Goal: Transaction & Acquisition: Purchase product/service

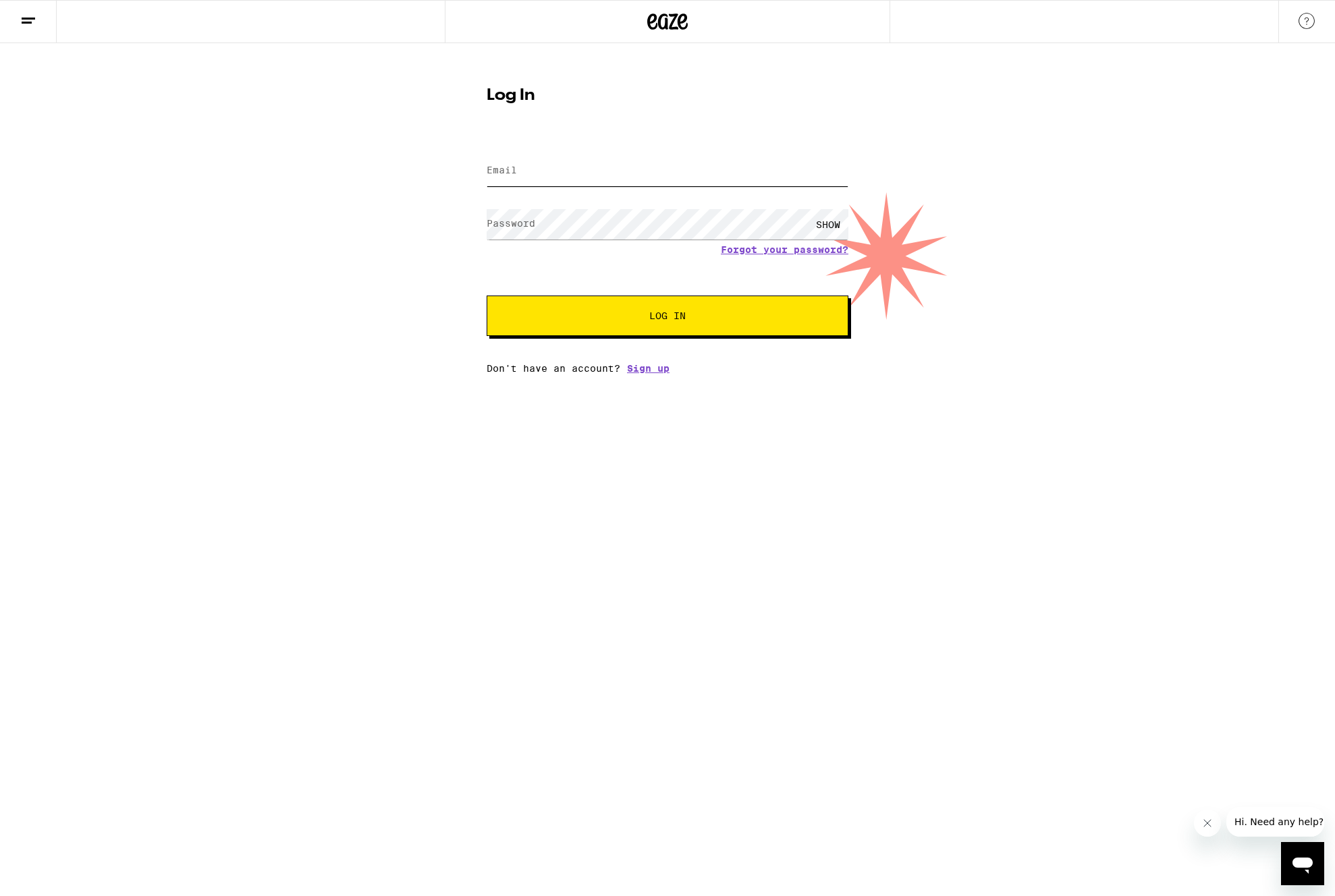
type input "[EMAIL_ADDRESS][PERSON_NAME][DOMAIN_NAME]"
click at [701, 313] on span "Log In" at bounding box center [667, 315] width 252 height 9
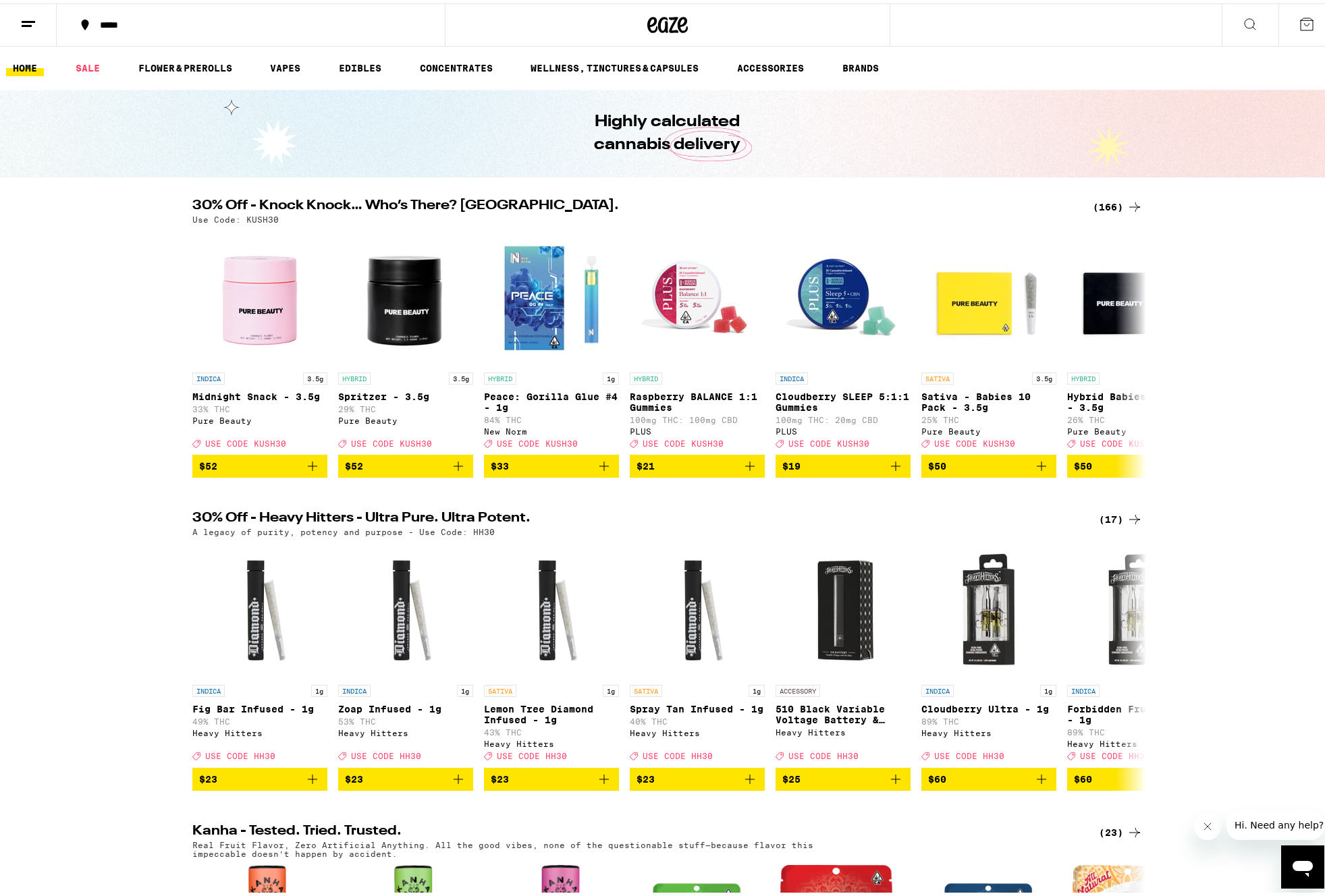
click at [1111, 202] on div "(166)" at bounding box center [1118, 204] width 50 height 16
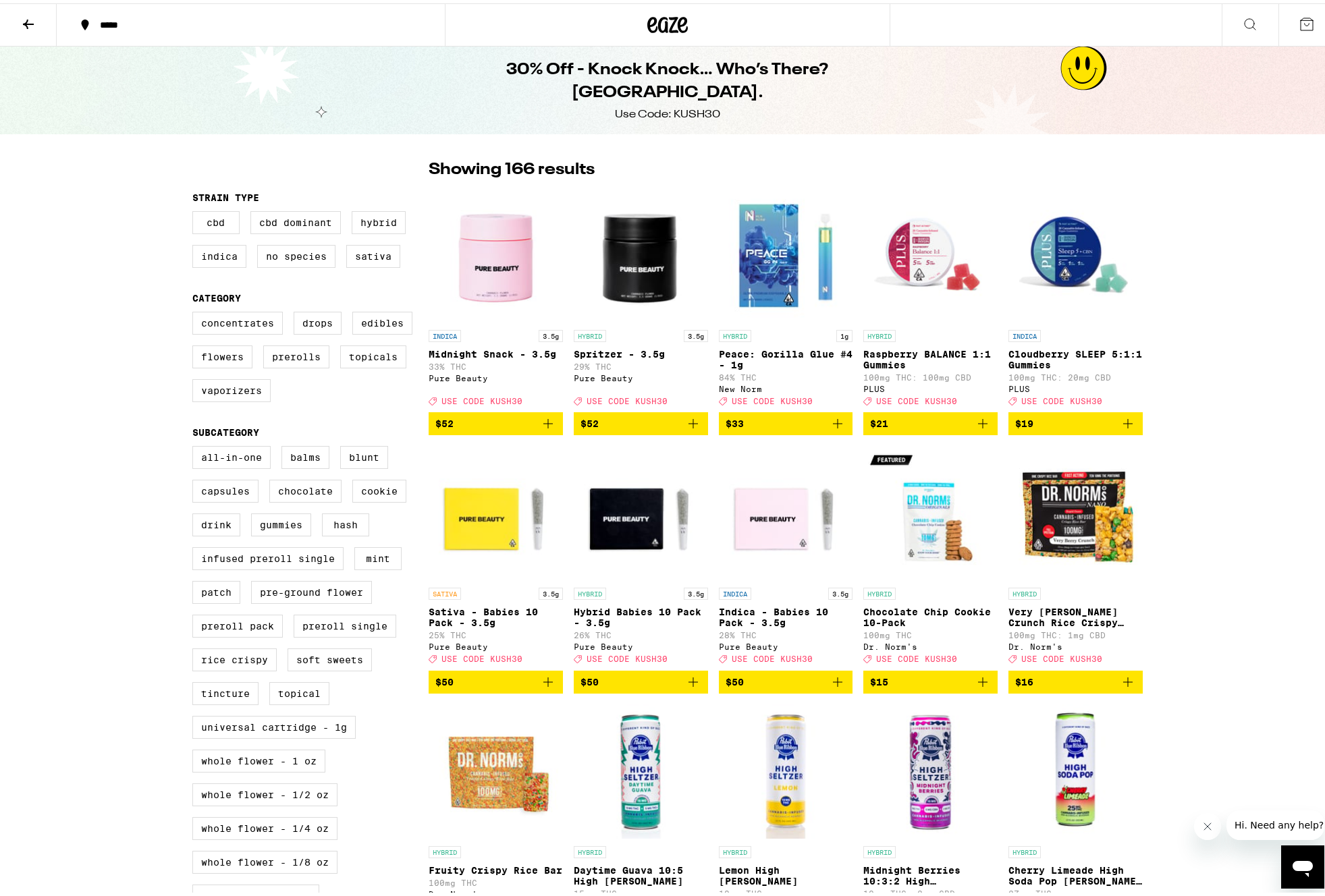
click at [692, 104] on div "Use Code: KUSH30" at bounding box center [667, 111] width 105 height 15
copy div "KUSH30"
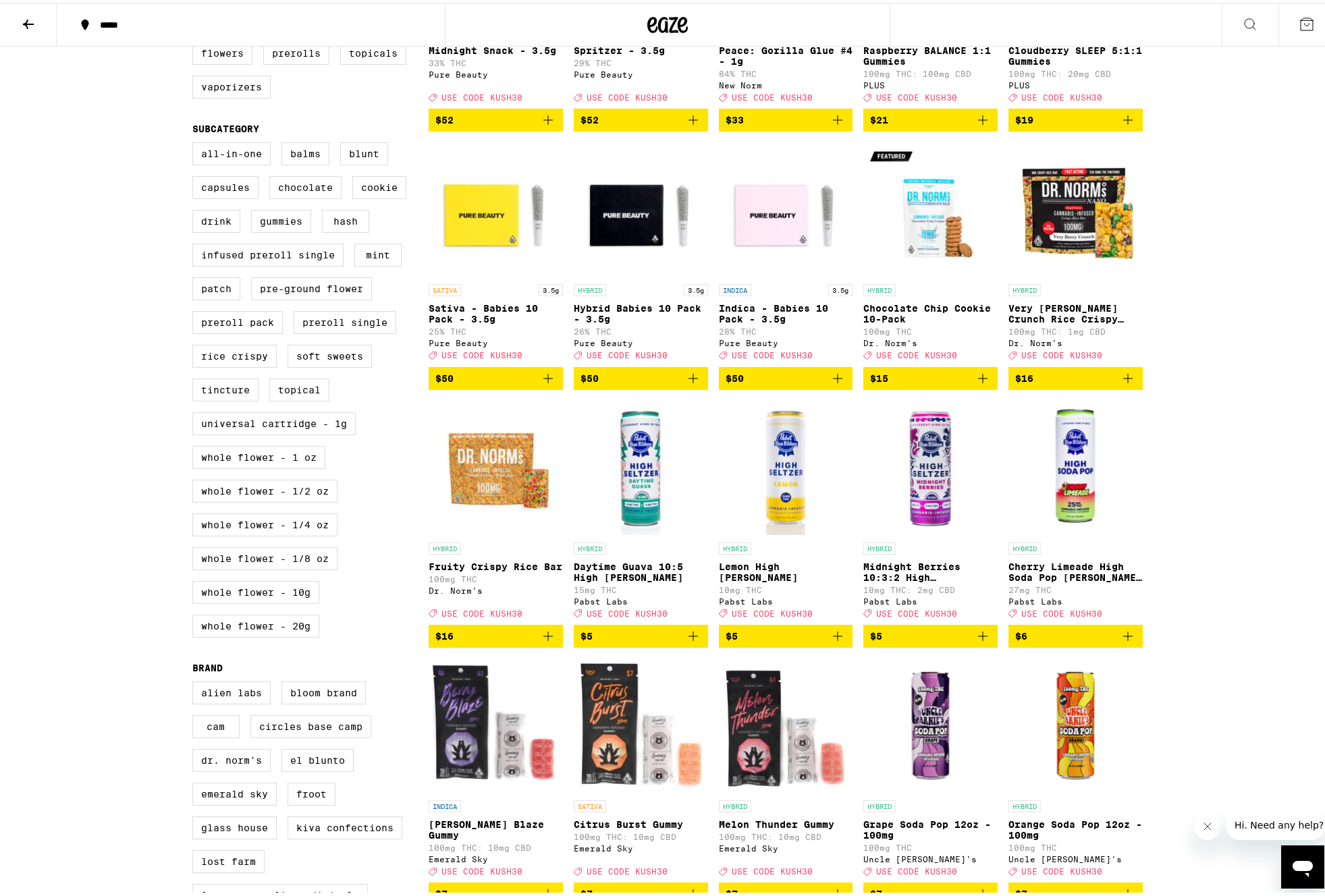
scroll to position [239, 0]
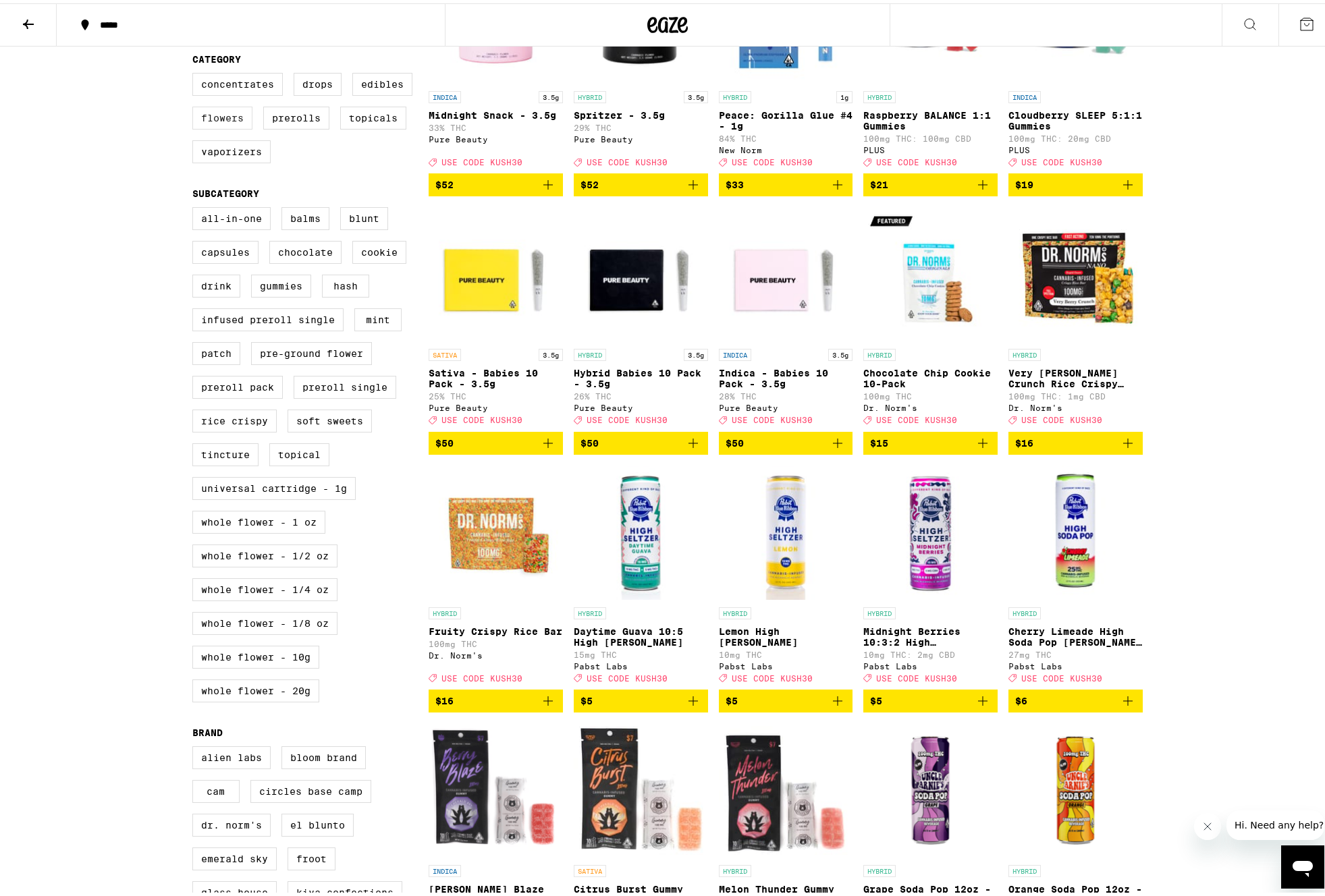
click at [214, 126] on label "Flowers" at bounding box center [222, 115] width 60 height 23
click at [196, 72] on input "Flowers" at bounding box center [195, 71] width 1 height 1
checkbox input "true"
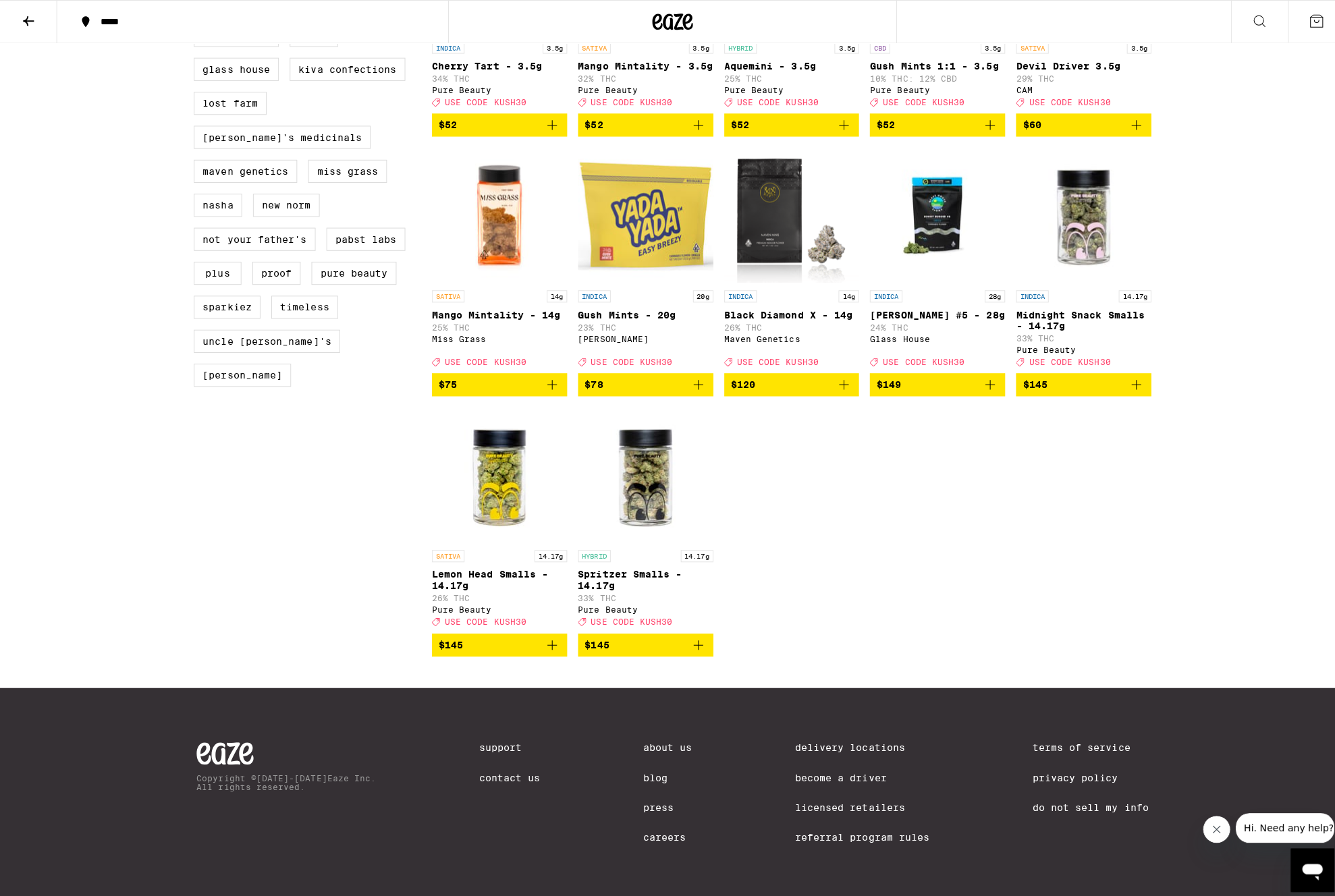
scroll to position [1131, 0]
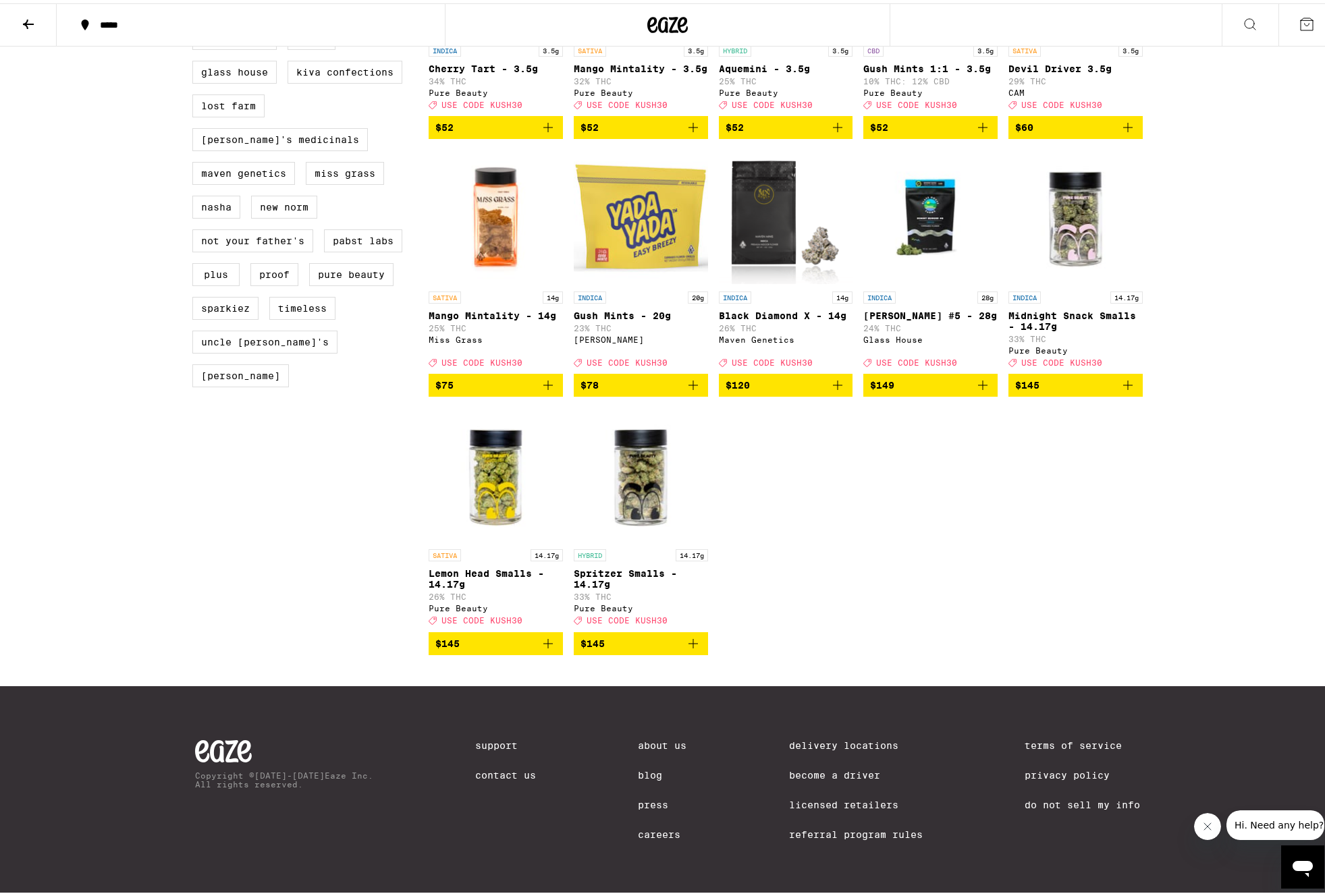
click at [1077, 355] on span "USE CODE KUSH30" at bounding box center [1062, 359] width 81 height 8
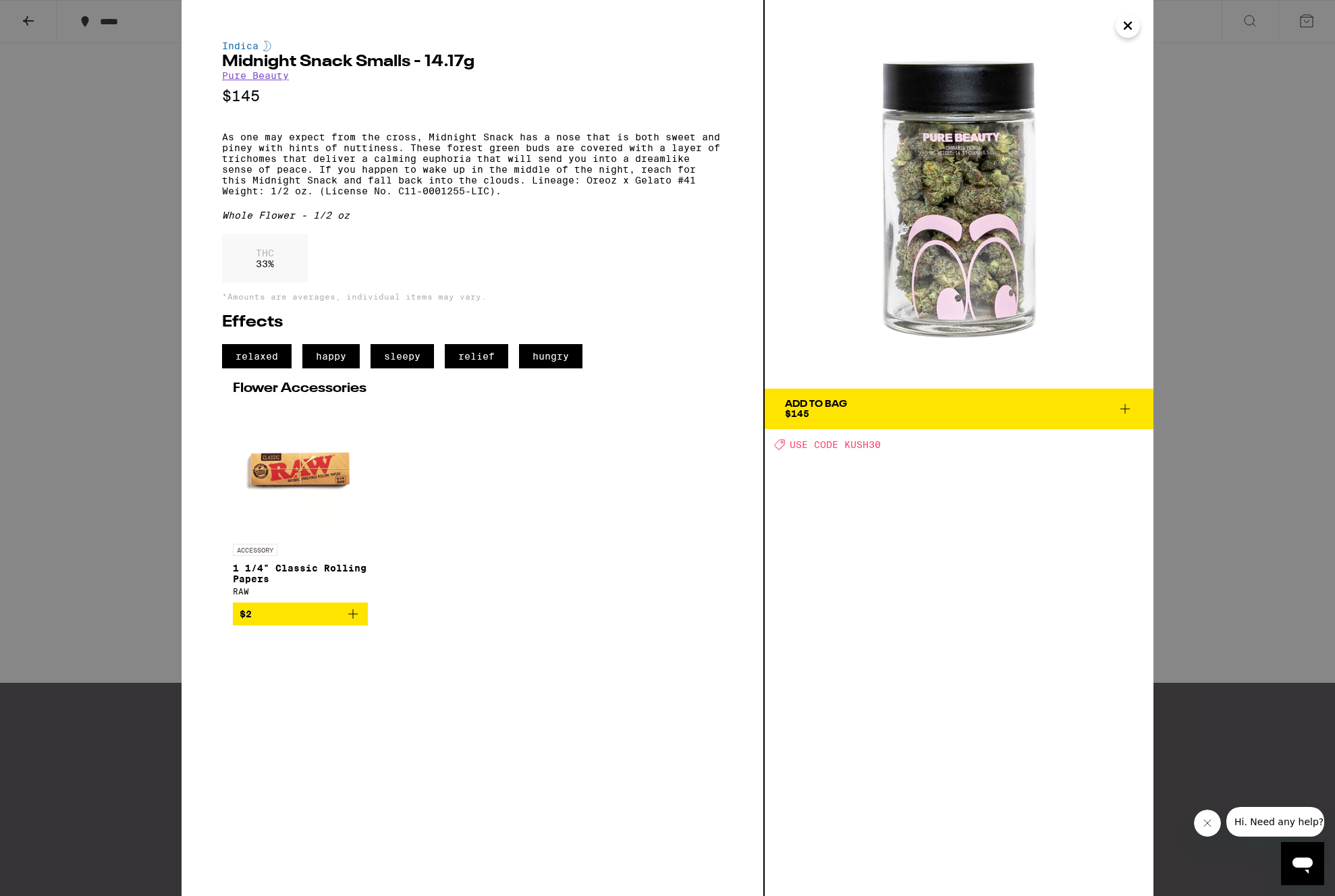
click at [871, 406] on span "Add To Bag $145" at bounding box center [959, 409] width 348 height 19
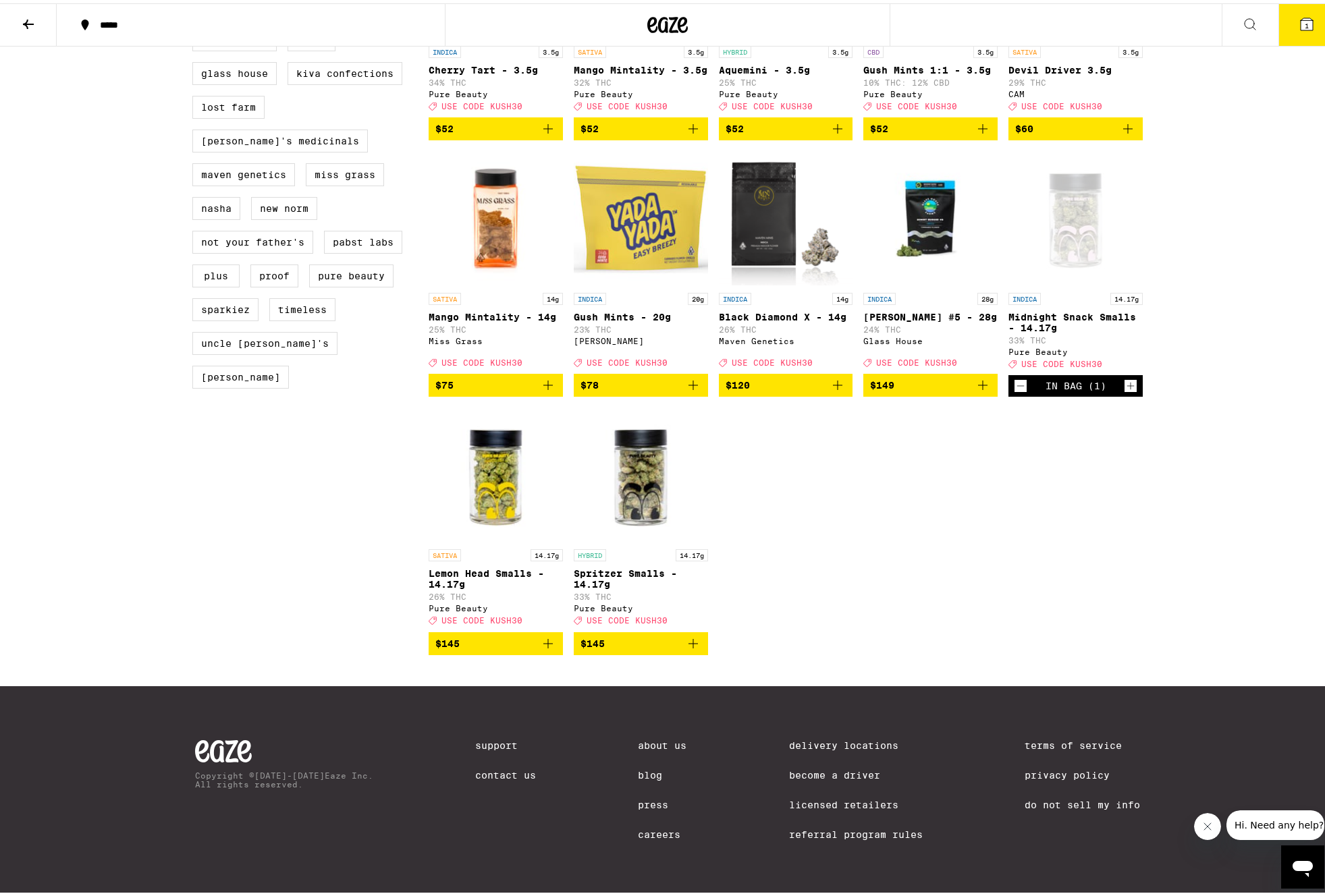
click at [1301, 16] on icon at bounding box center [1307, 21] width 12 height 12
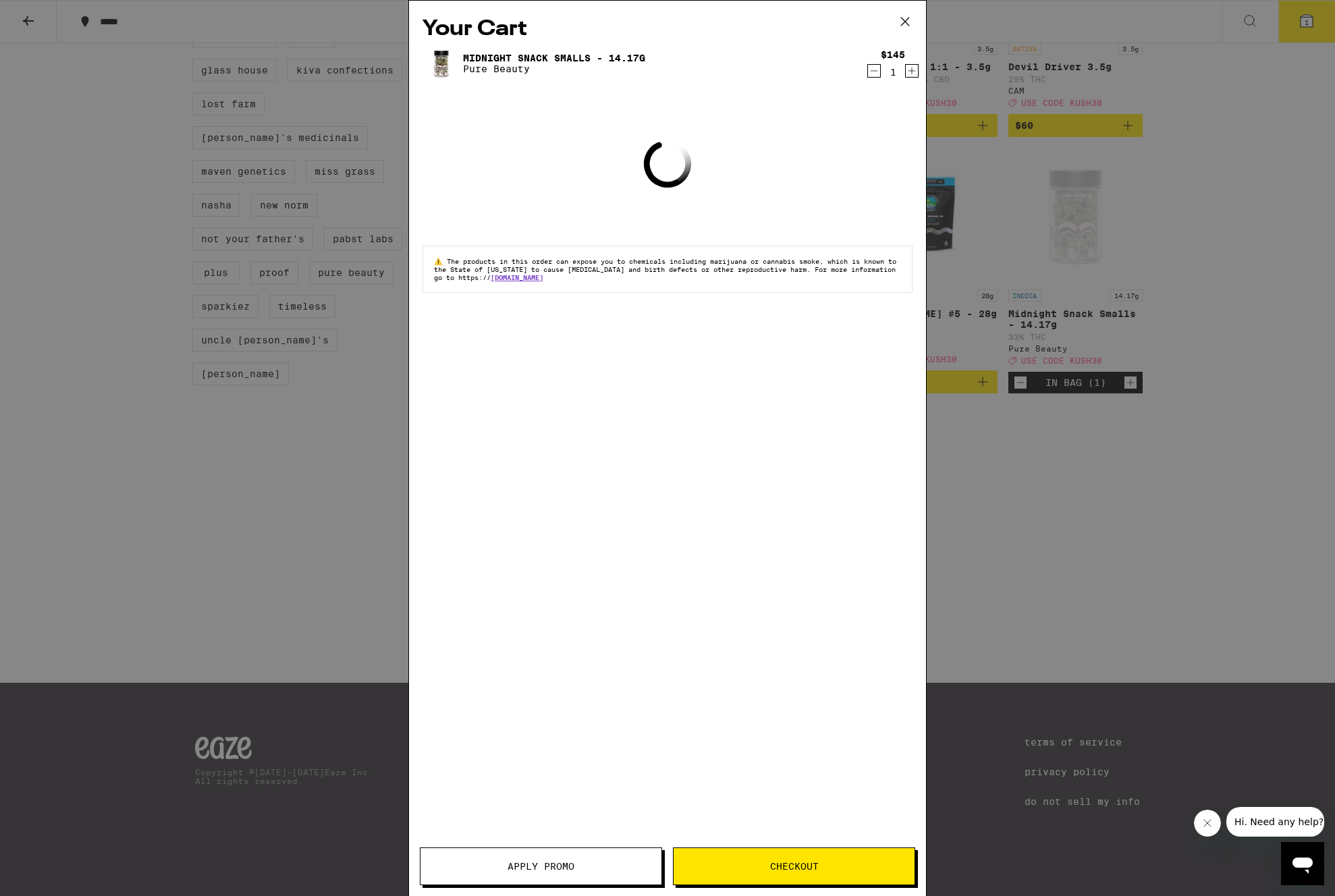
click at [520, 859] on button "Apply Promo" at bounding box center [541, 866] width 243 height 37
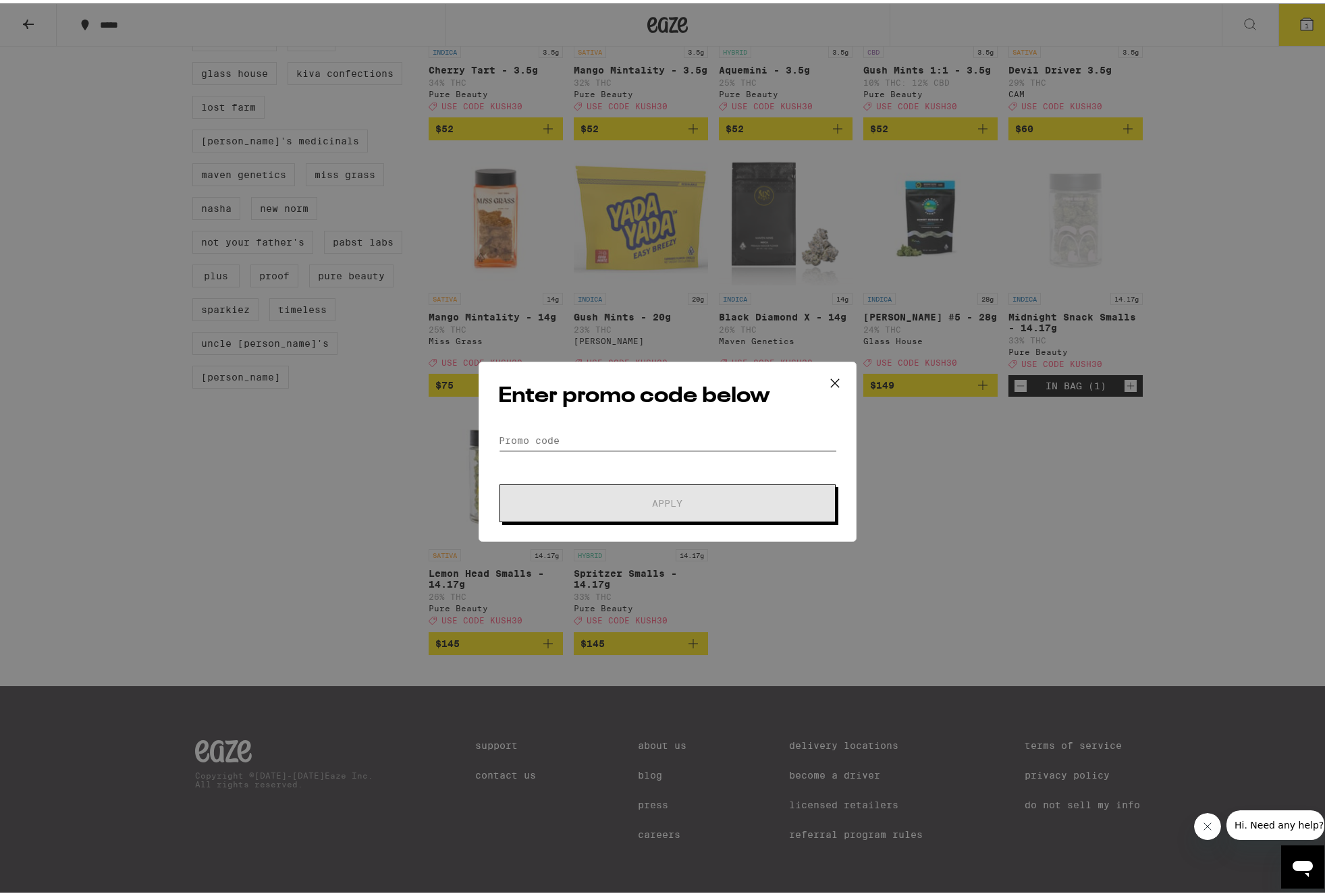
paste input "KUSH30"
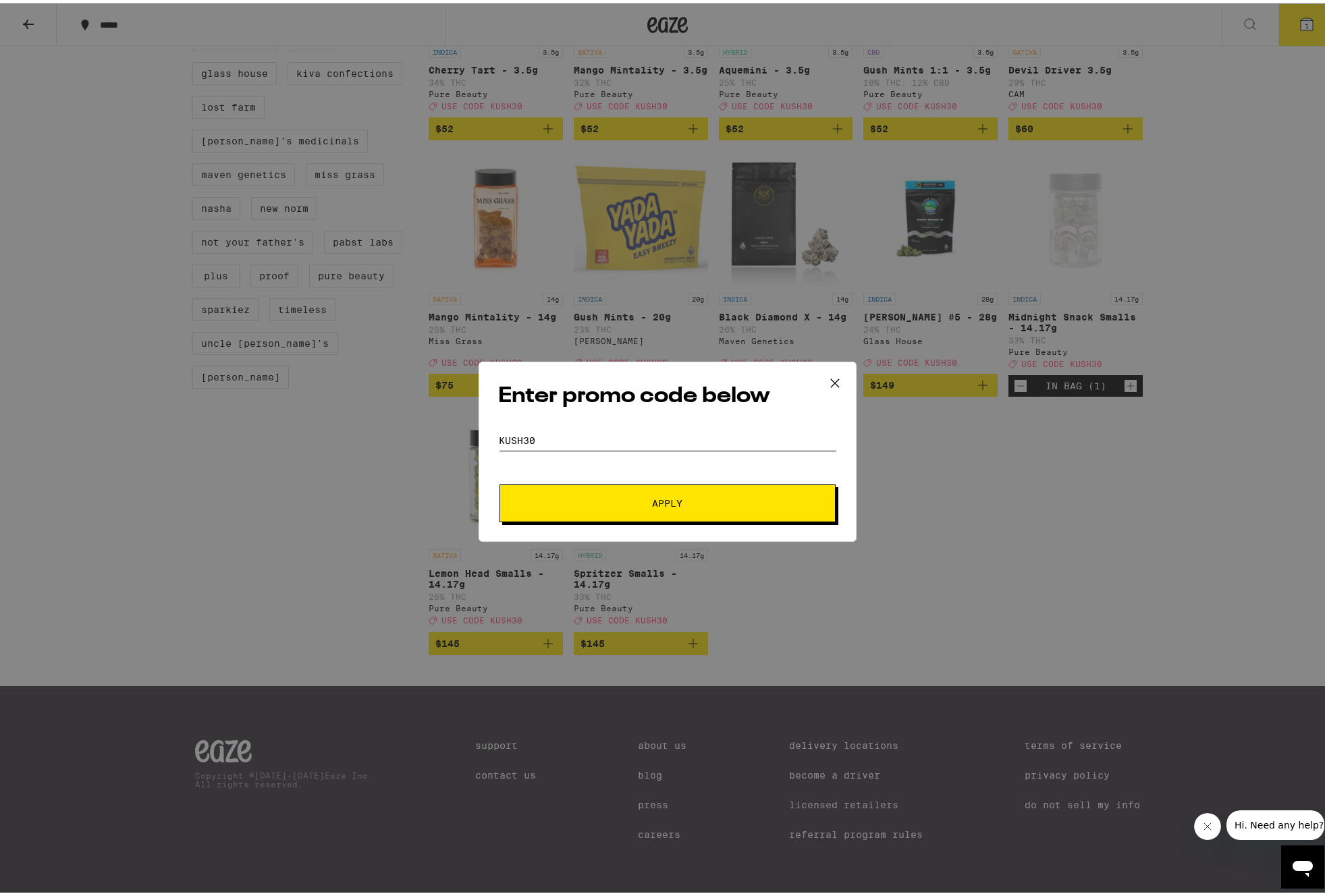
type input "KUSH30"
click at [712, 512] on button "Apply" at bounding box center [667, 499] width 336 height 37
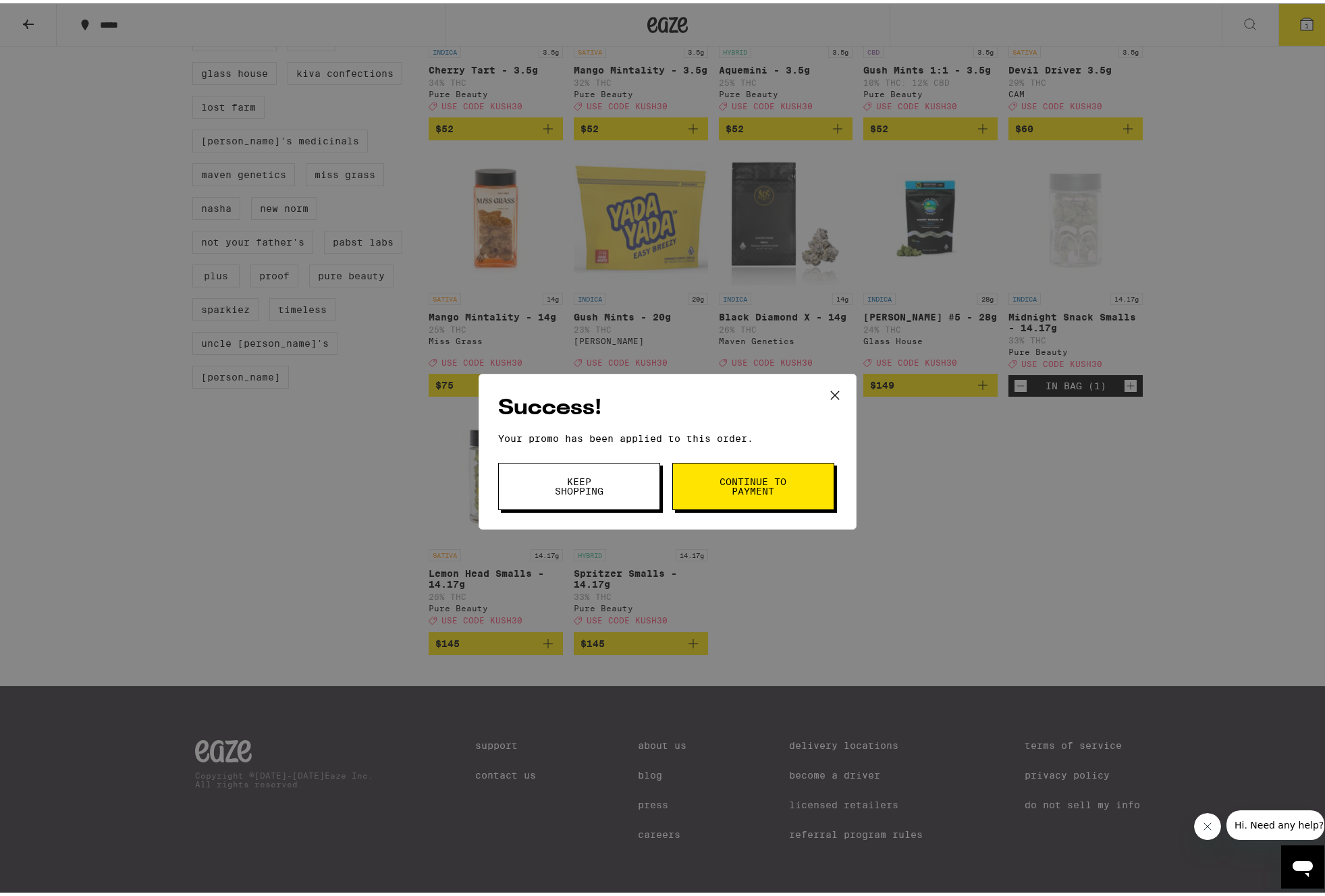
click at [832, 391] on icon at bounding box center [835, 392] width 21 height 21
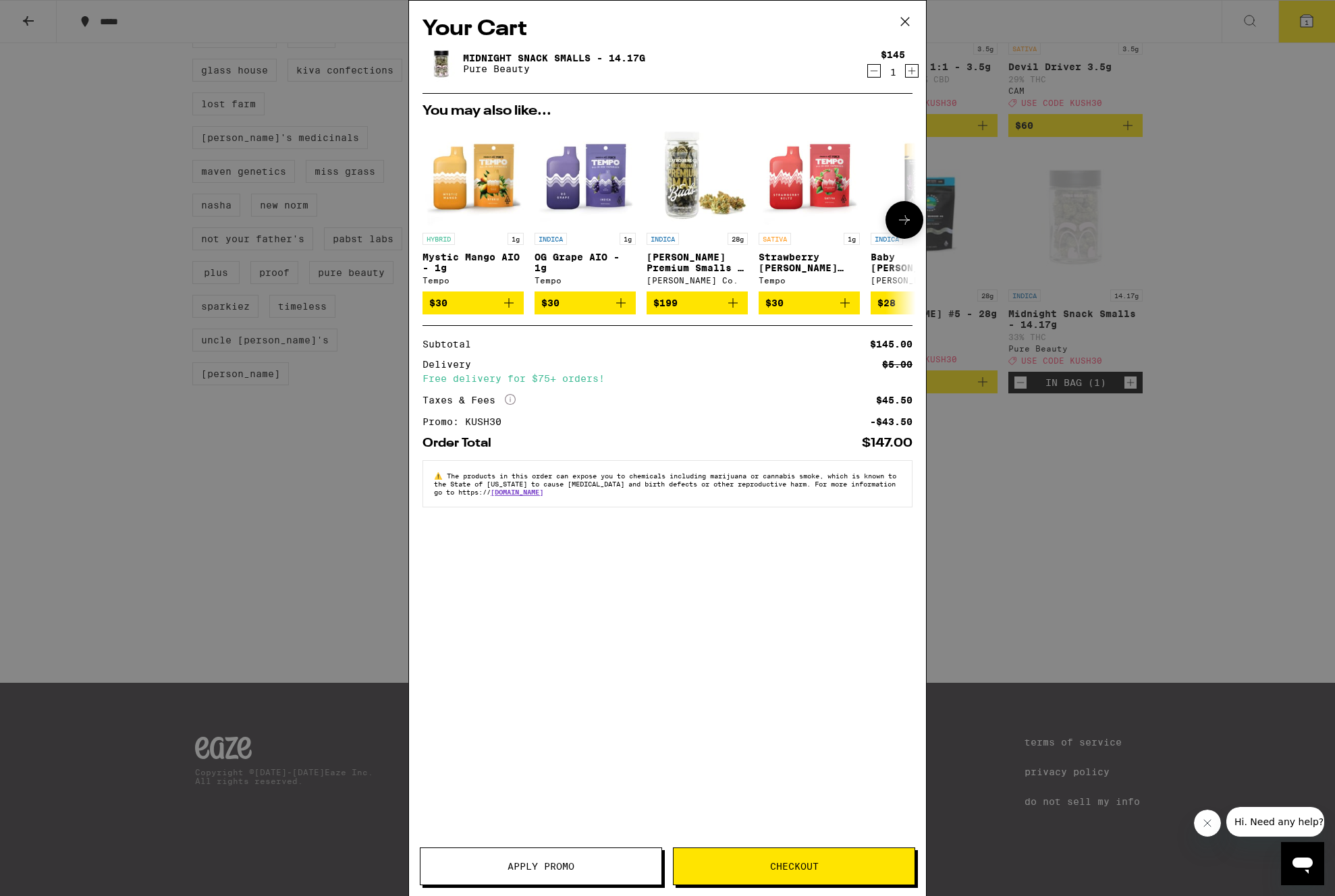
click at [620, 306] on icon "Add to bag" at bounding box center [621, 303] width 16 height 16
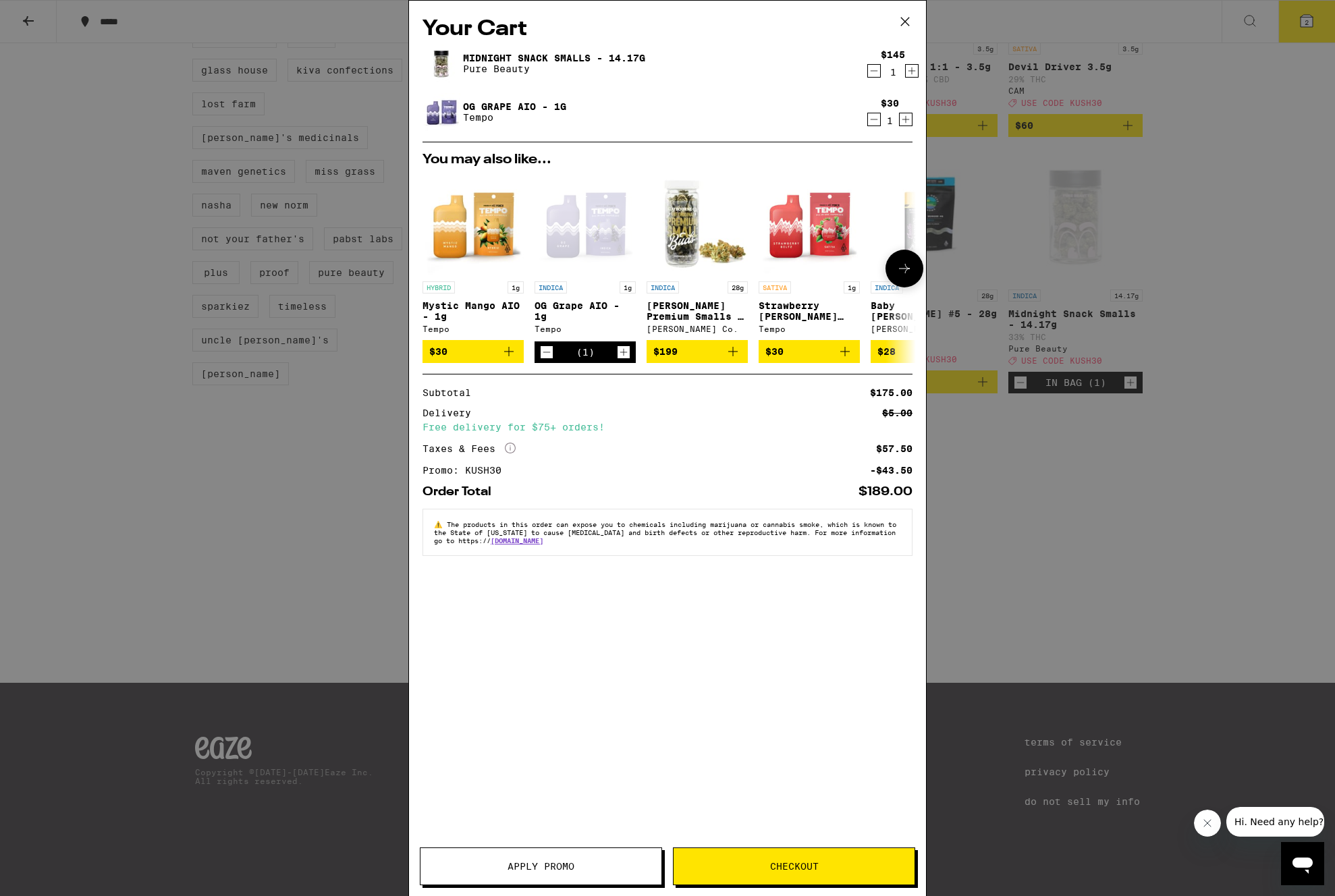
click at [907, 274] on icon at bounding box center [904, 268] width 16 height 16
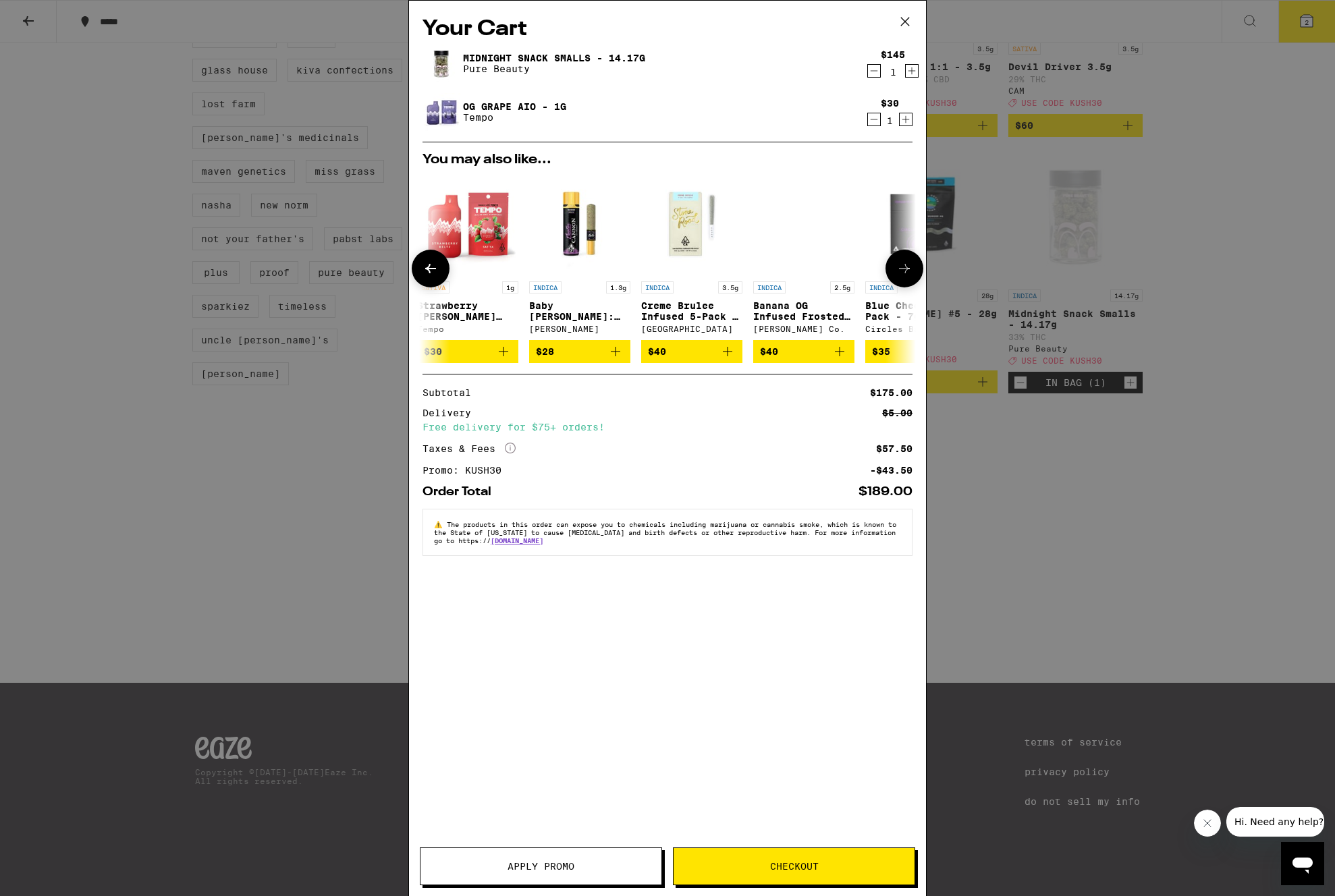
scroll to position [0, 343]
click at [442, 272] on button at bounding box center [430, 268] width 37 height 37
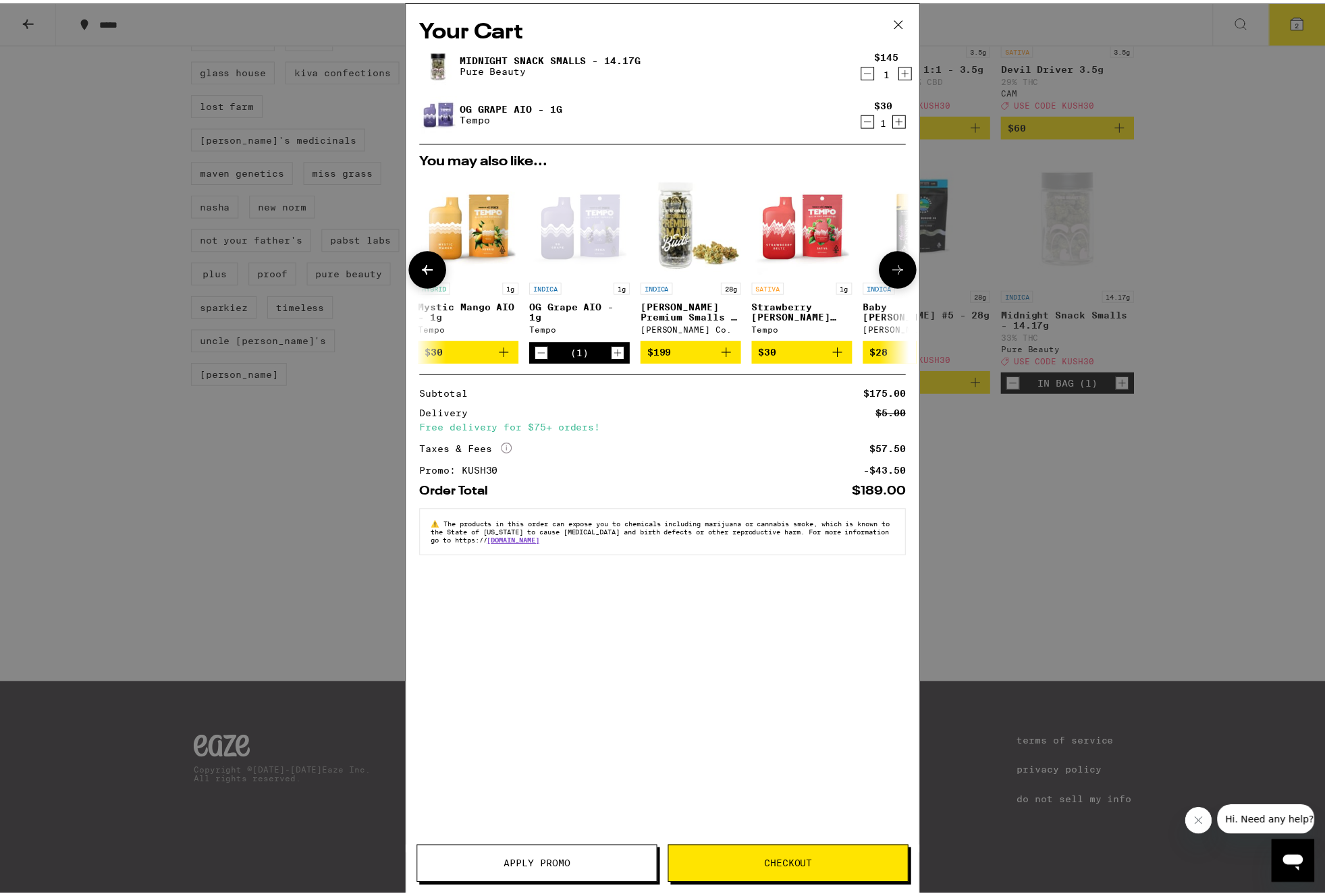
scroll to position [0, 0]
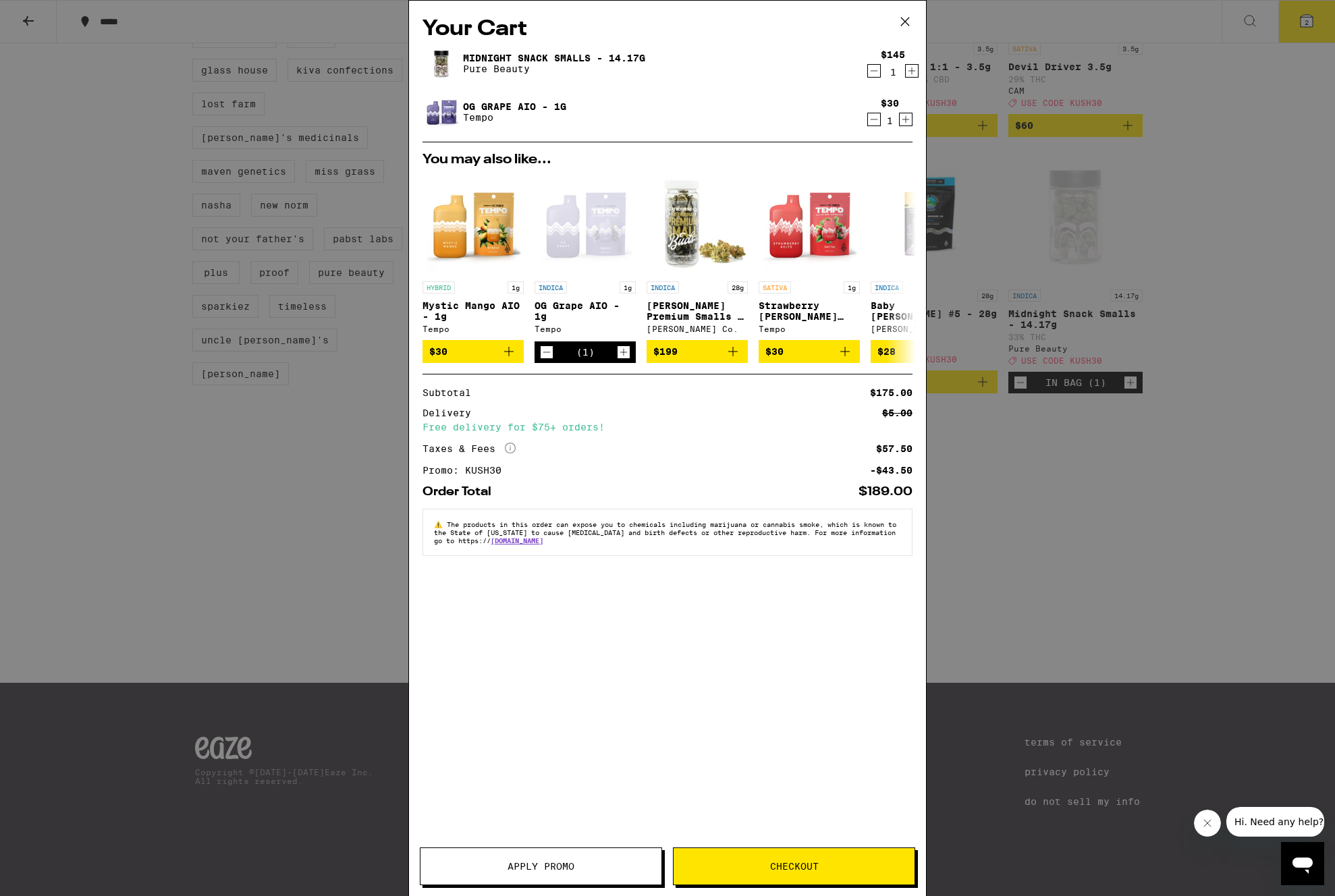
click at [260, 457] on div "Your Cart Midnight Snack Smalls - 14.17g Pure Beauty $145 1 OG Grape AIO - 1g T…" at bounding box center [668, 448] width 1335 height 896
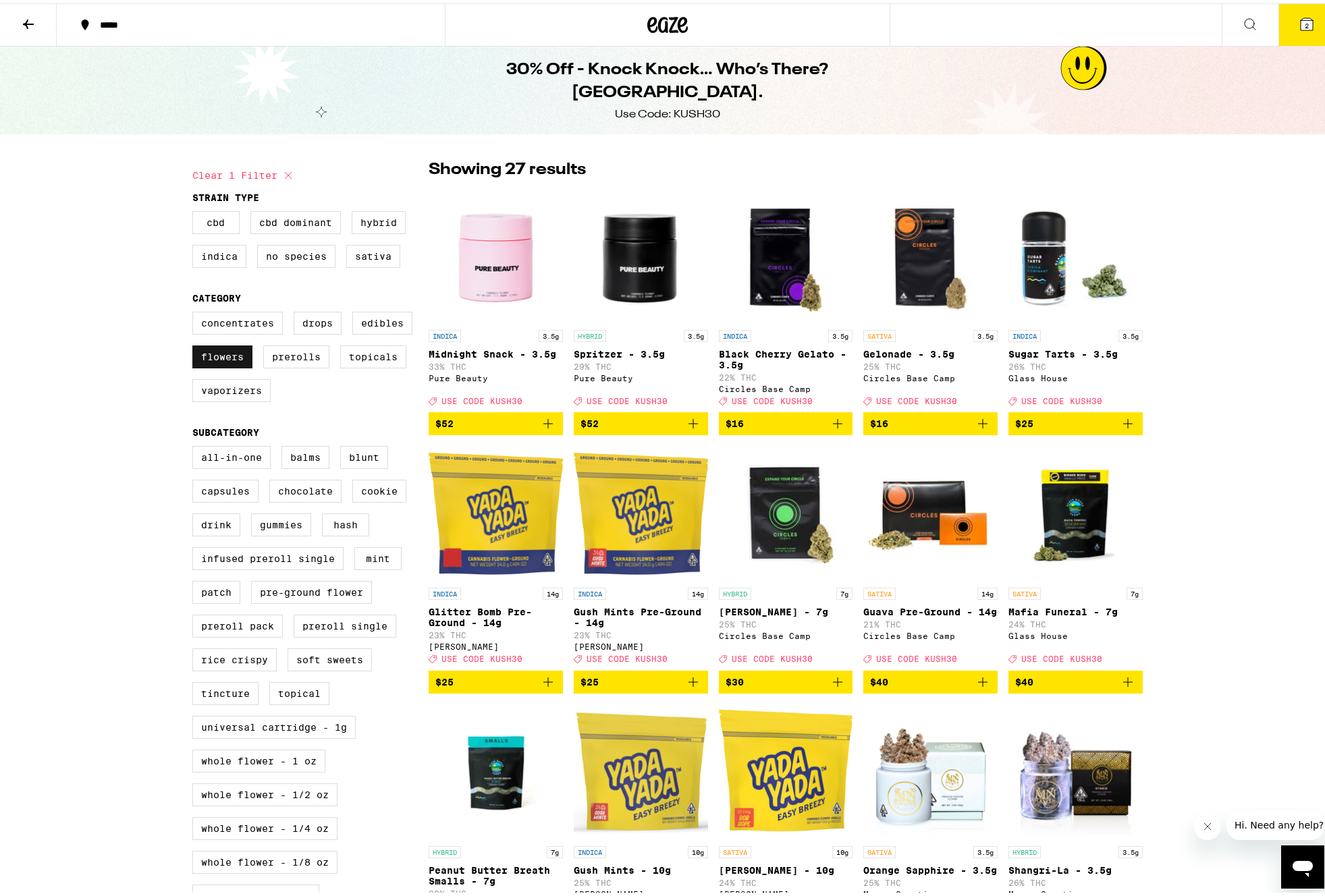
click at [211, 360] on label "Flowers" at bounding box center [222, 354] width 60 height 23
click at [196, 311] on input "Flowers" at bounding box center [195, 310] width 1 height 1
checkbox input "false"
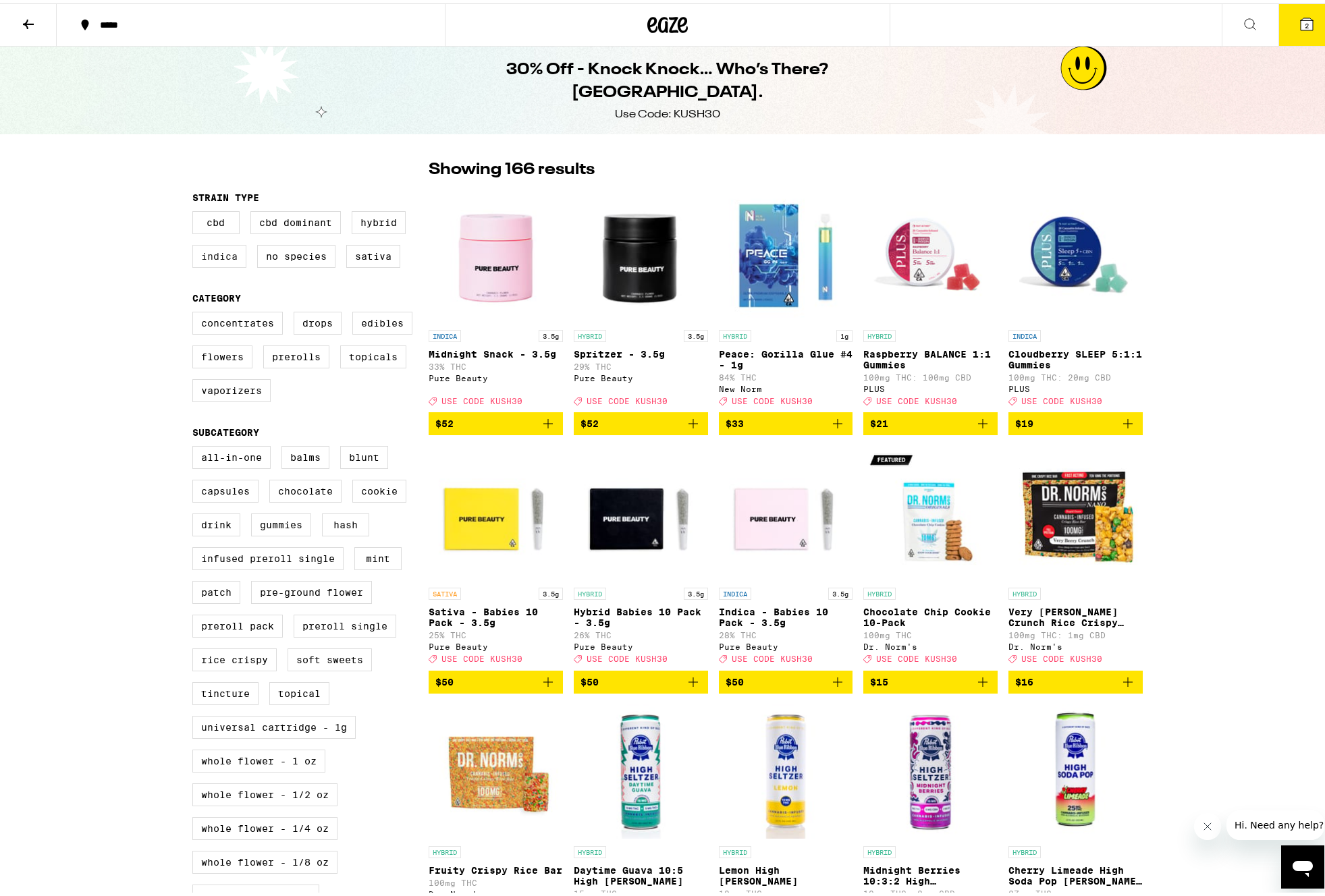
click at [221, 255] on label "Indica" at bounding box center [219, 253] width 54 height 23
click at [196, 211] on input "Indica" at bounding box center [195, 210] width 1 height 1
checkbox input "true"
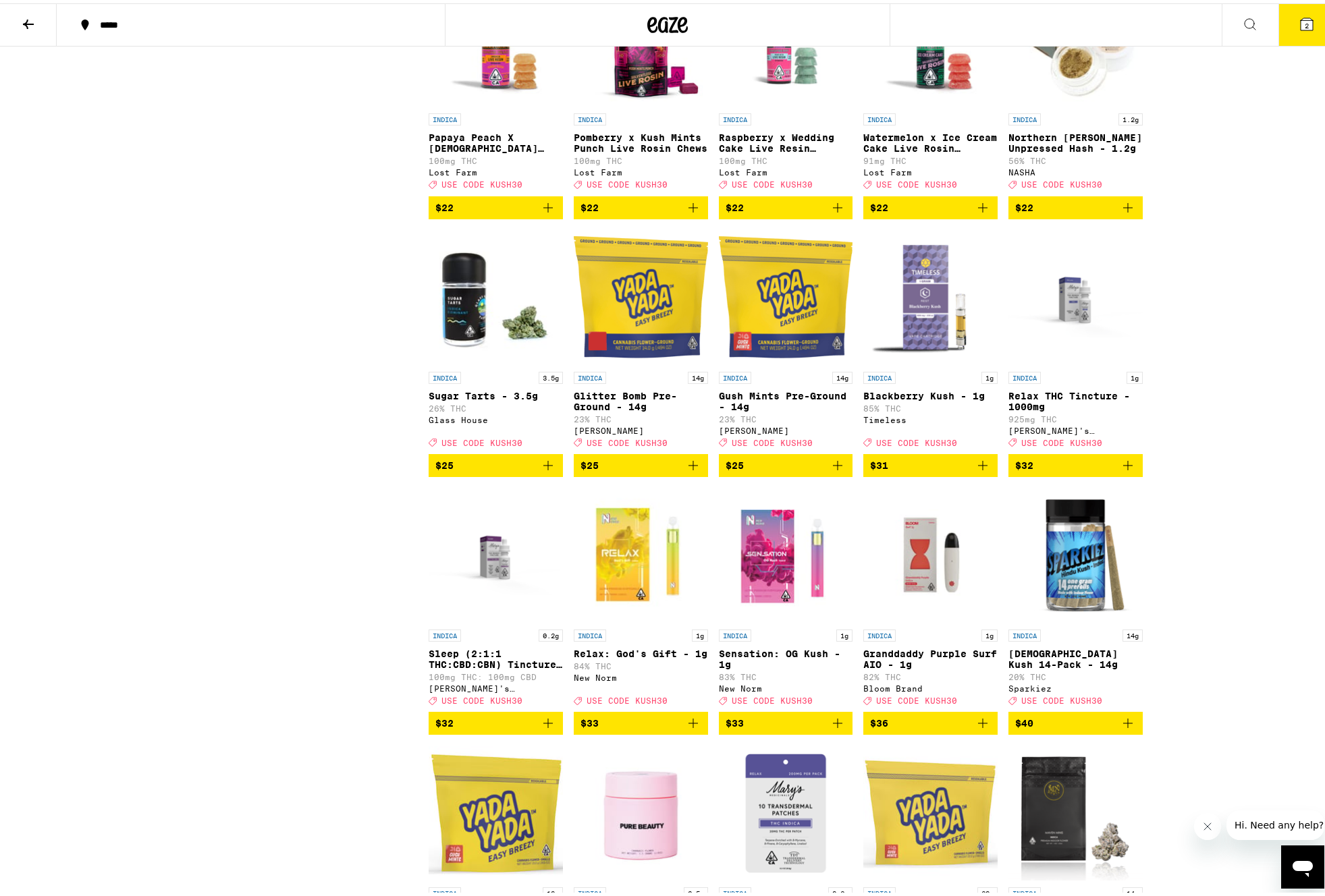
scroll to position [1576, 0]
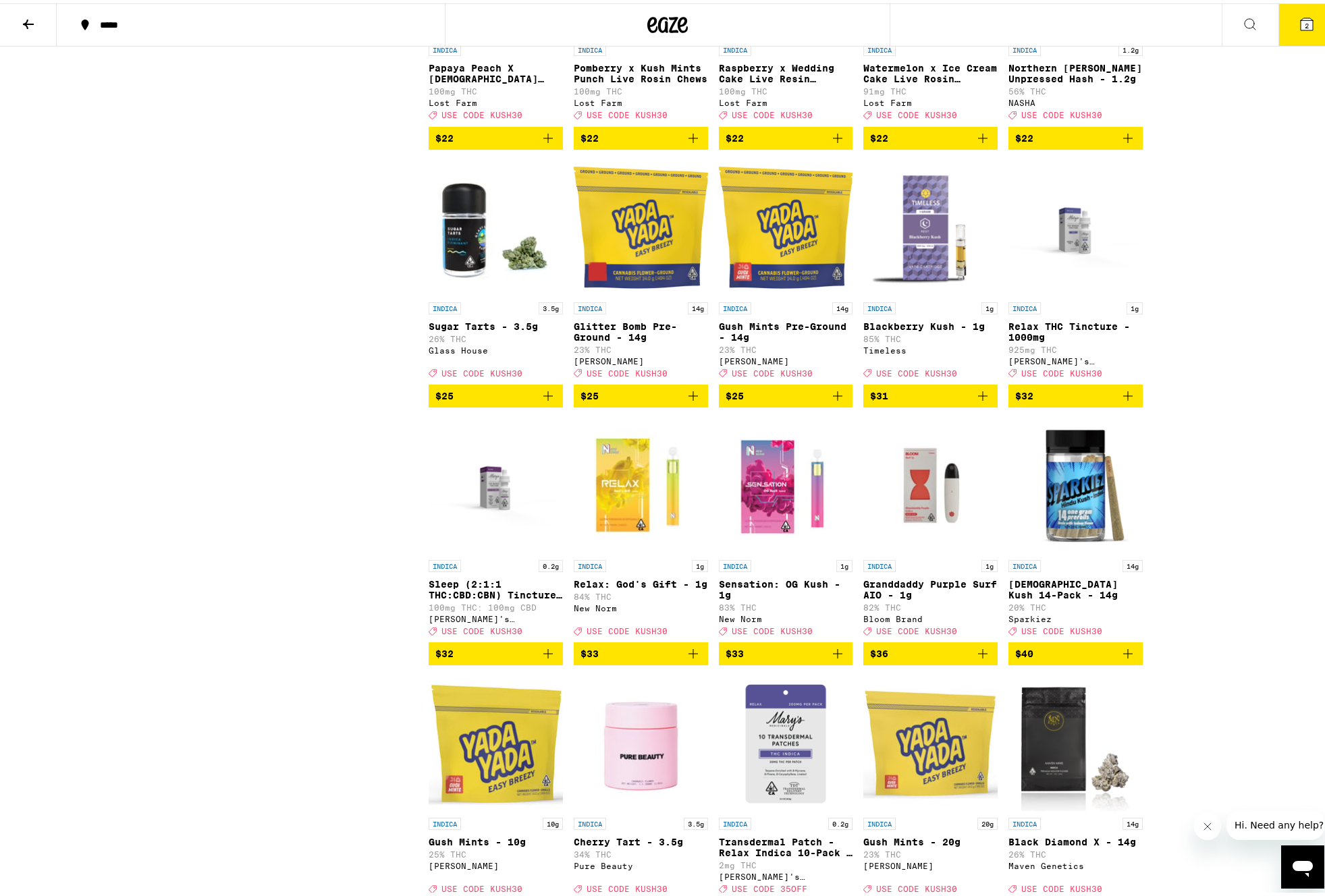
click at [979, 658] on icon "Add to bag" at bounding box center [983, 651] width 16 height 16
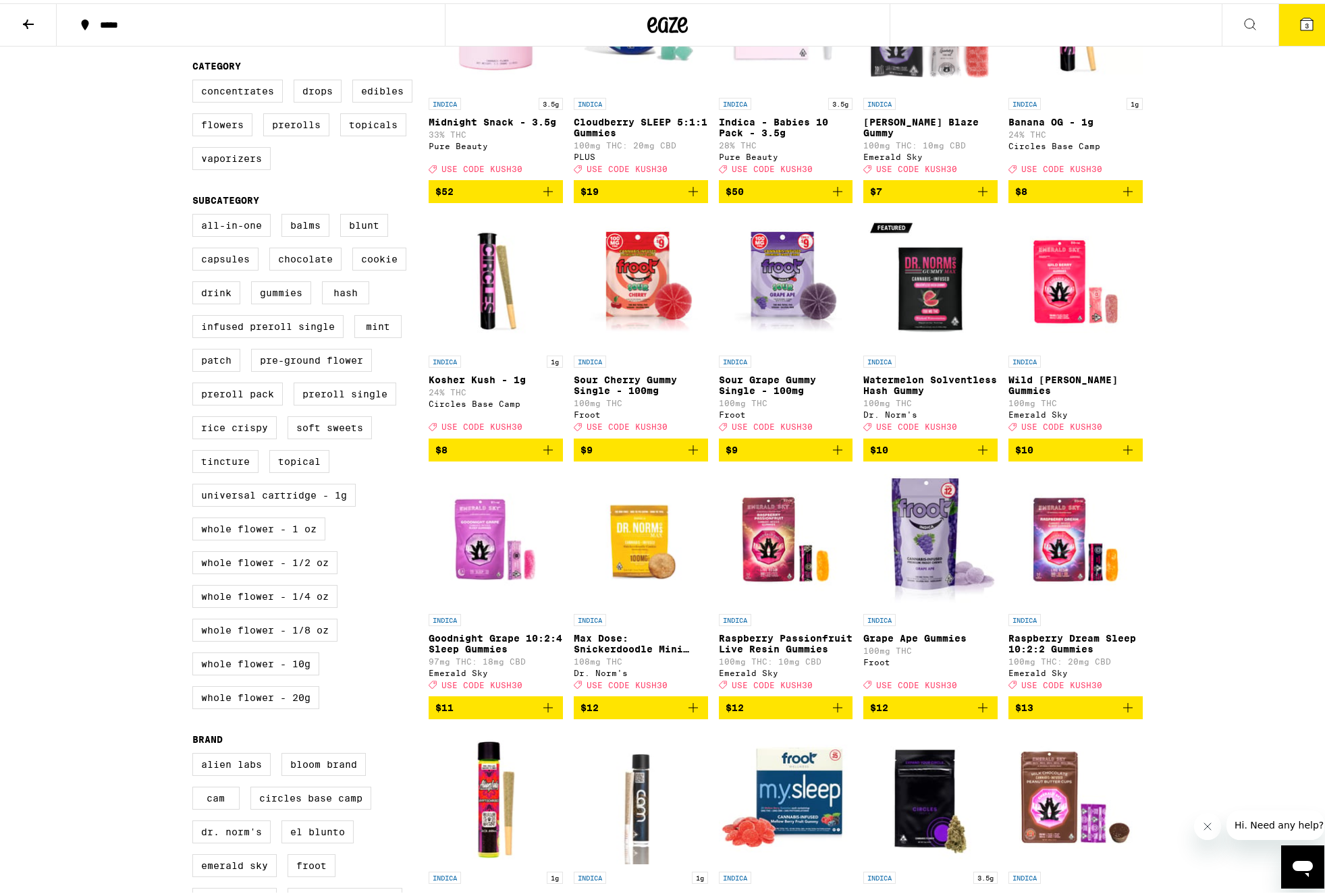
scroll to position [0, 0]
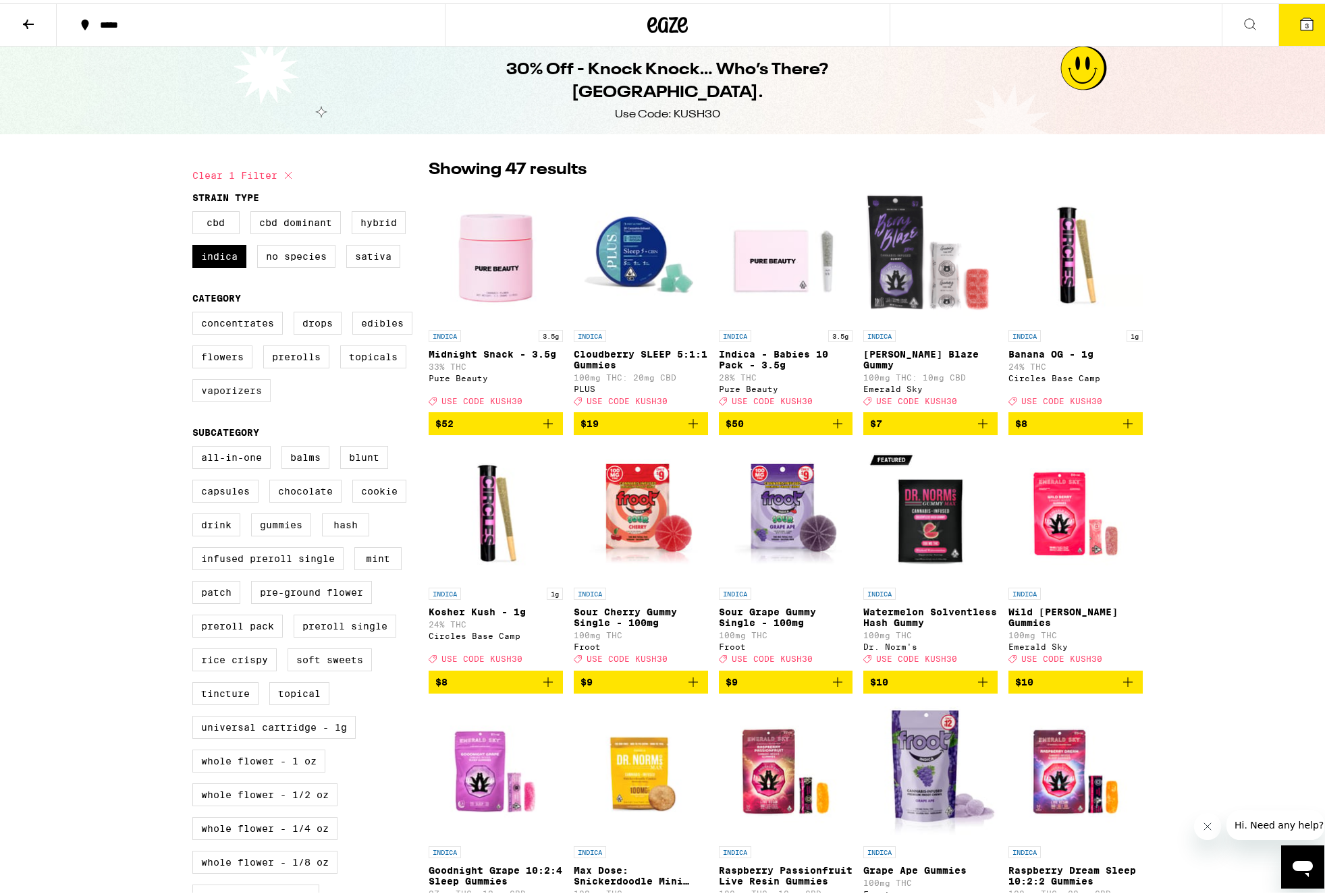
click at [234, 395] on label "Vaporizers" at bounding box center [231, 388] width 79 height 23
click at [196, 311] on input "Vaporizers" at bounding box center [195, 310] width 1 height 1
checkbox input "true"
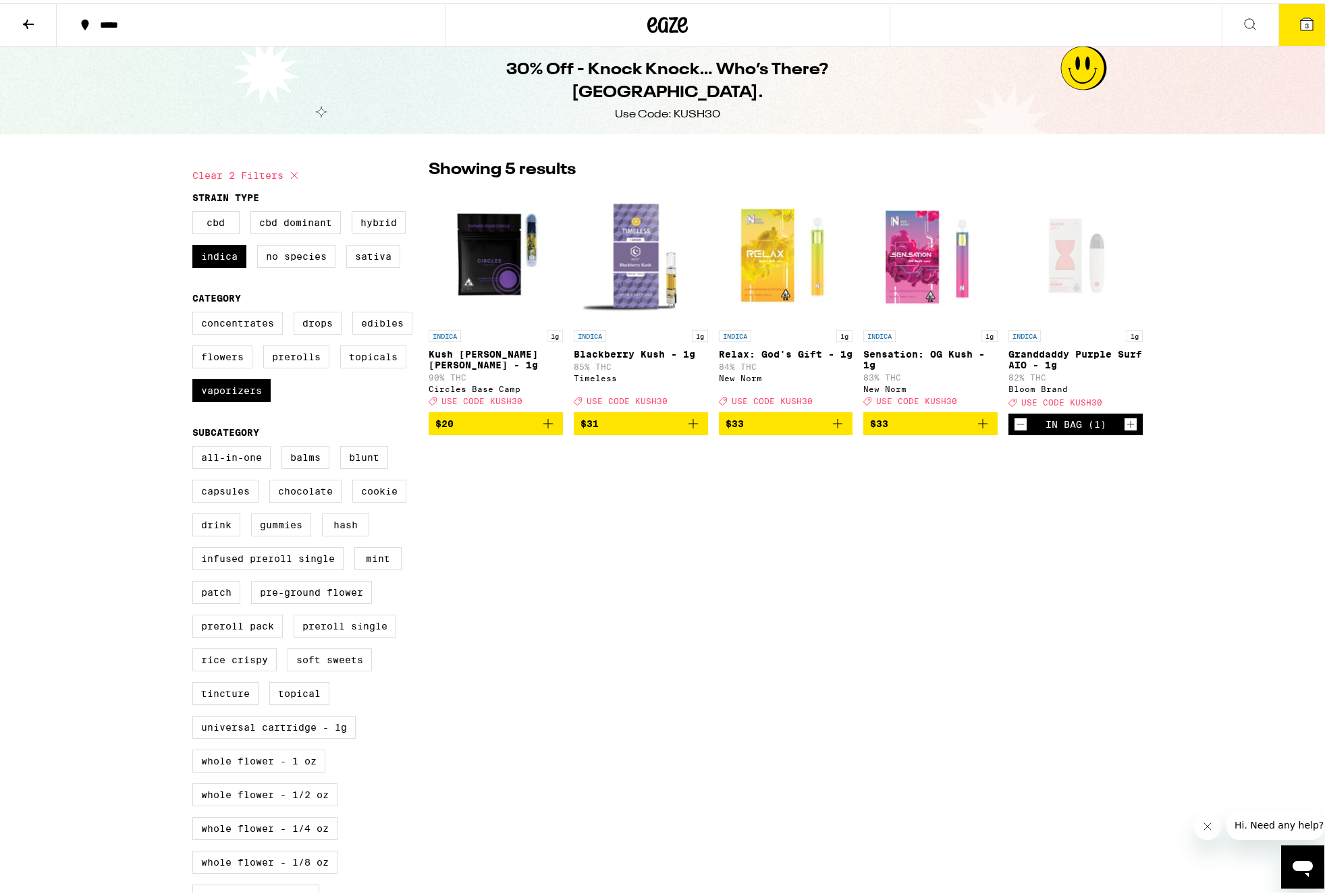
click at [545, 429] on icon "Add to bag" at bounding box center [548, 420] width 16 height 16
click at [437, 421] on icon "Decrement" at bounding box center [441, 421] width 7 height 0
click at [833, 429] on icon "Add to bag" at bounding box center [838, 420] width 16 height 16
click at [980, 429] on icon "Add to bag" at bounding box center [983, 420] width 16 height 16
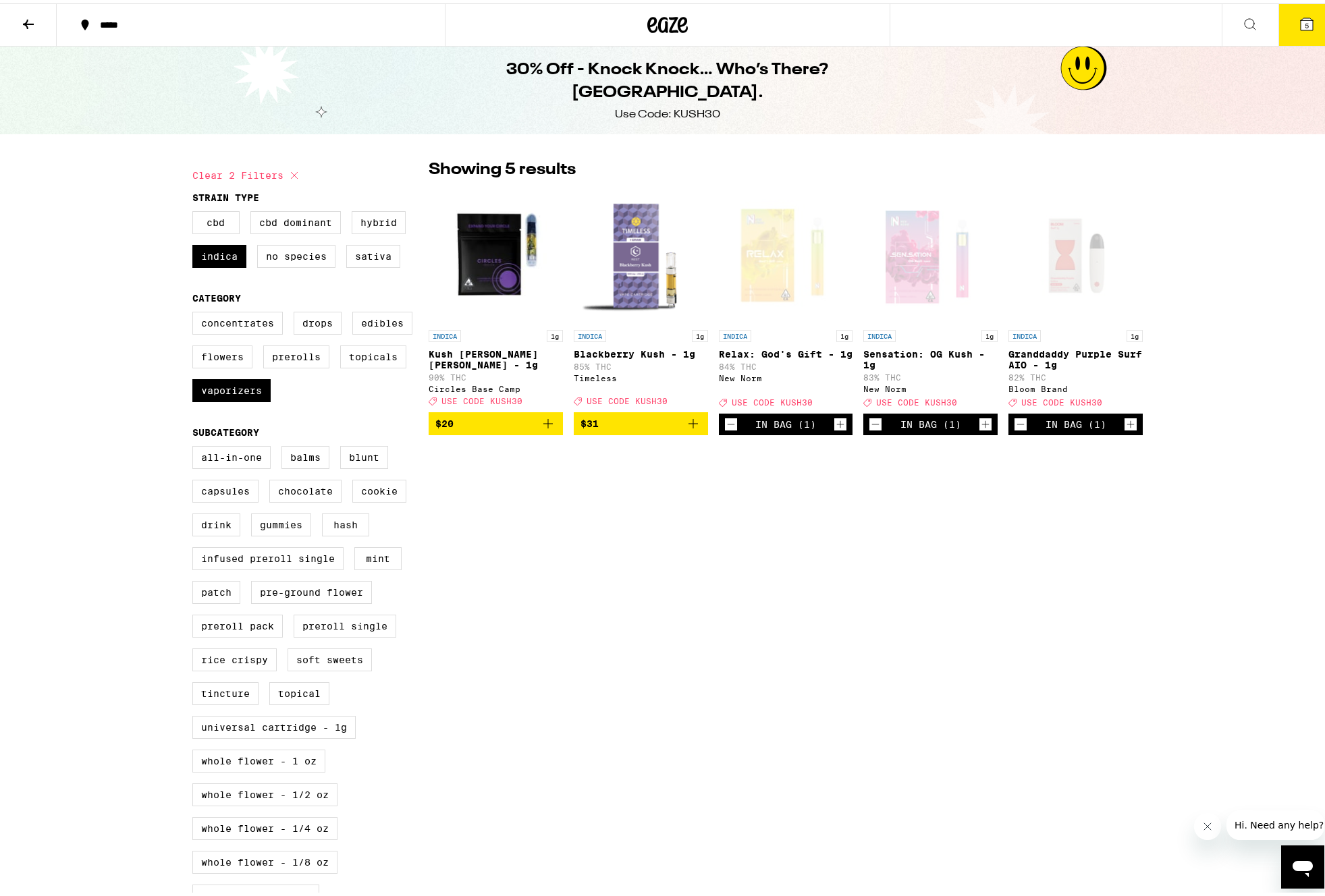
click at [1312, 25] on button "5" at bounding box center [1307, 21] width 57 height 42
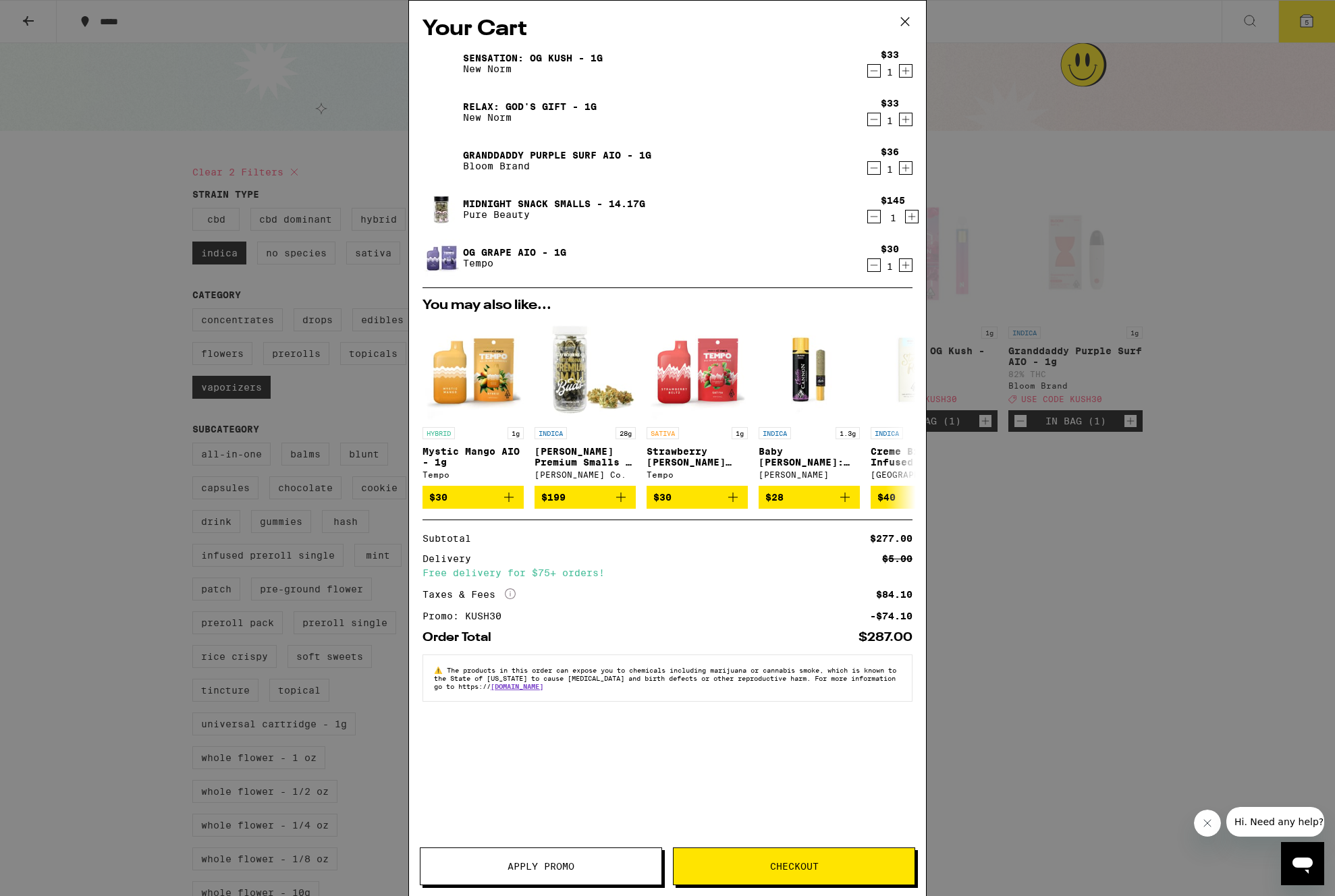
click at [877, 221] on icon "Decrement" at bounding box center [873, 216] width 12 height 16
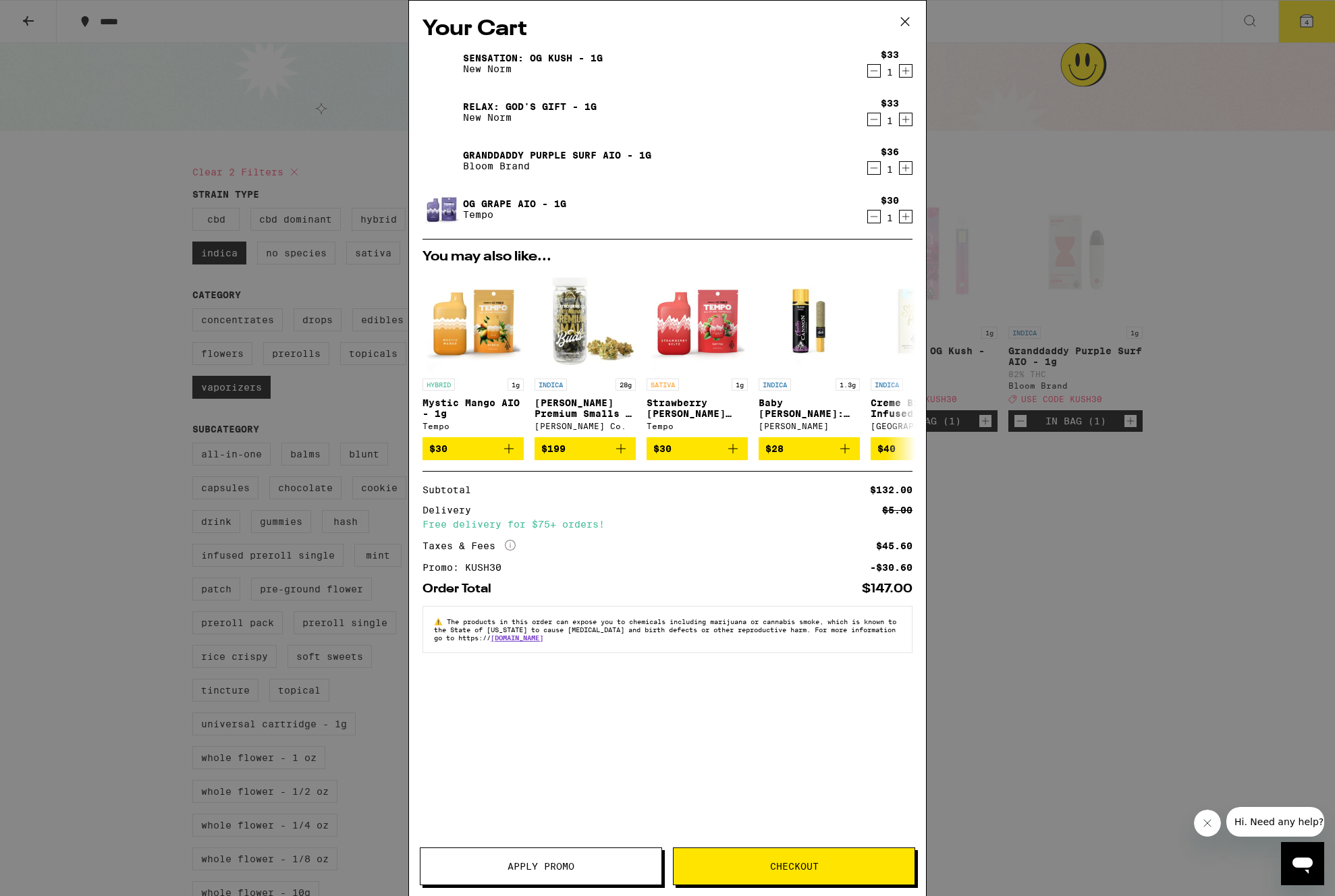
click at [873, 216] on icon "Decrement" at bounding box center [873, 216] width 12 height 16
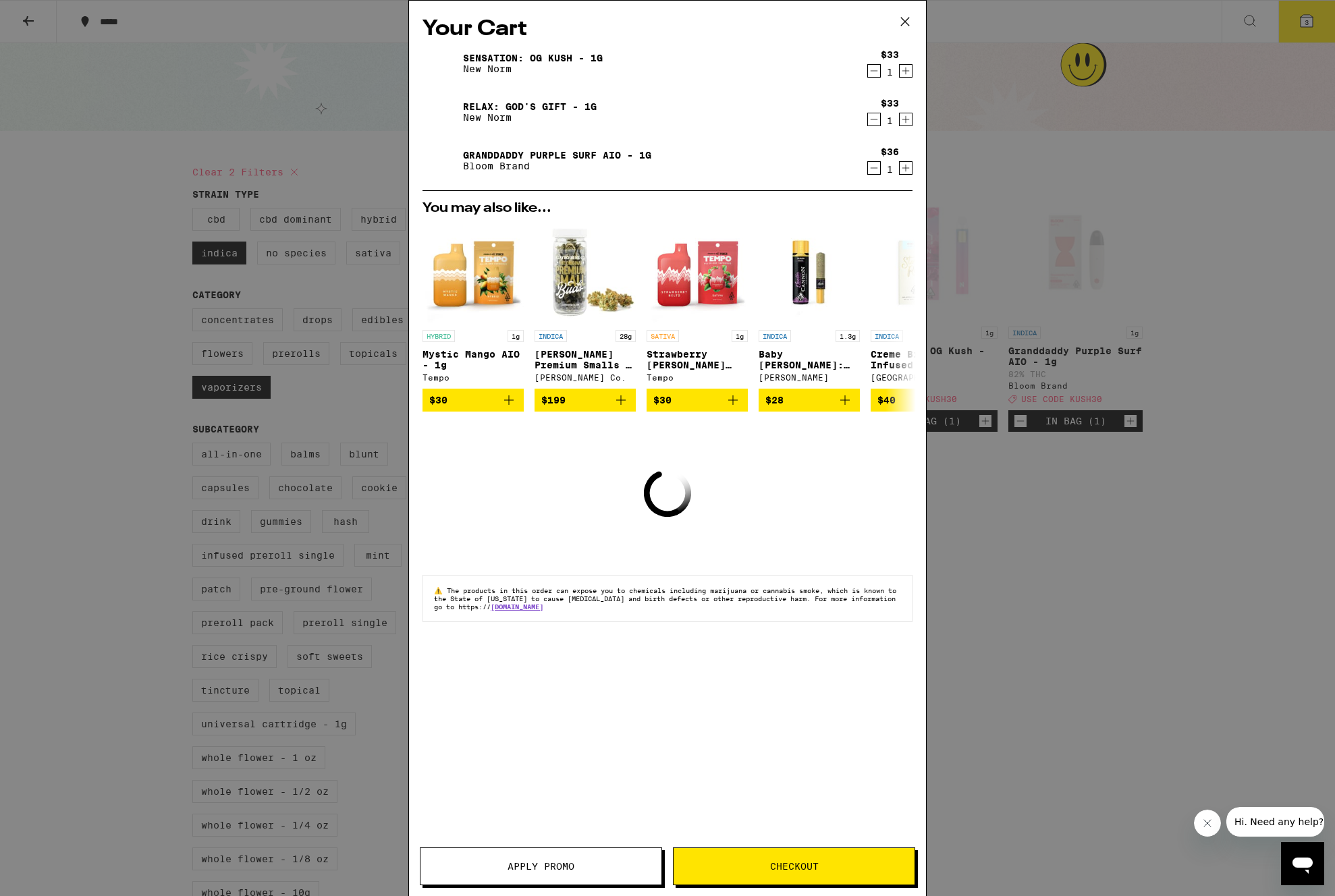
click at [119, 396] on div "Your Cart Sensation: OG Kush - 1g New Norm $33 1 Relax: God's Gift - 1g New Nor…" at bounding box center [668, 448] width 1335 height 896
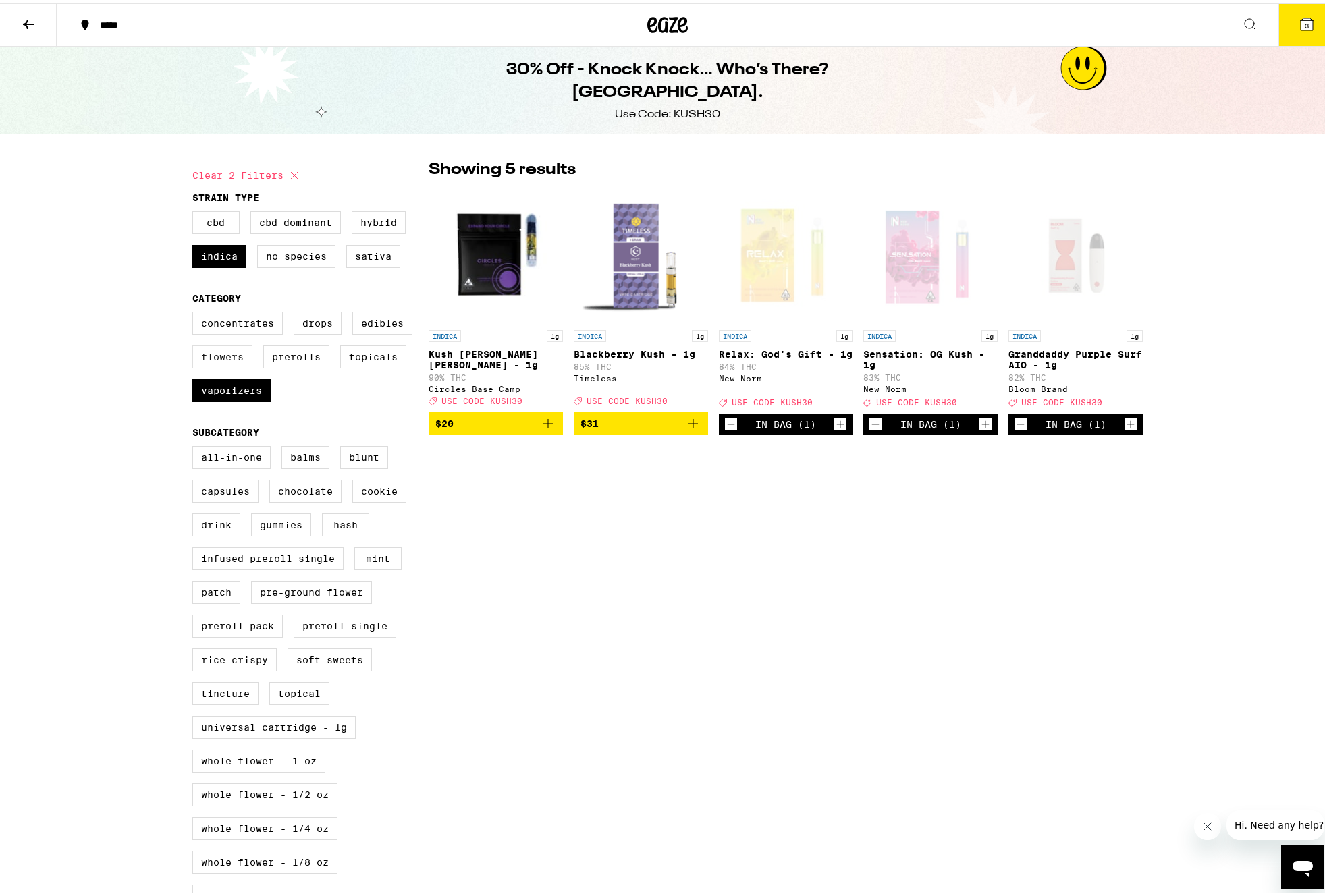
click at [227, 359] on label "Flowers" at bounding box center [222, 354] width 60 height 23
click at [196, 311] on input "Flowers" at bounding box center [195, 310] width 1 height 1
checkbox input "true"
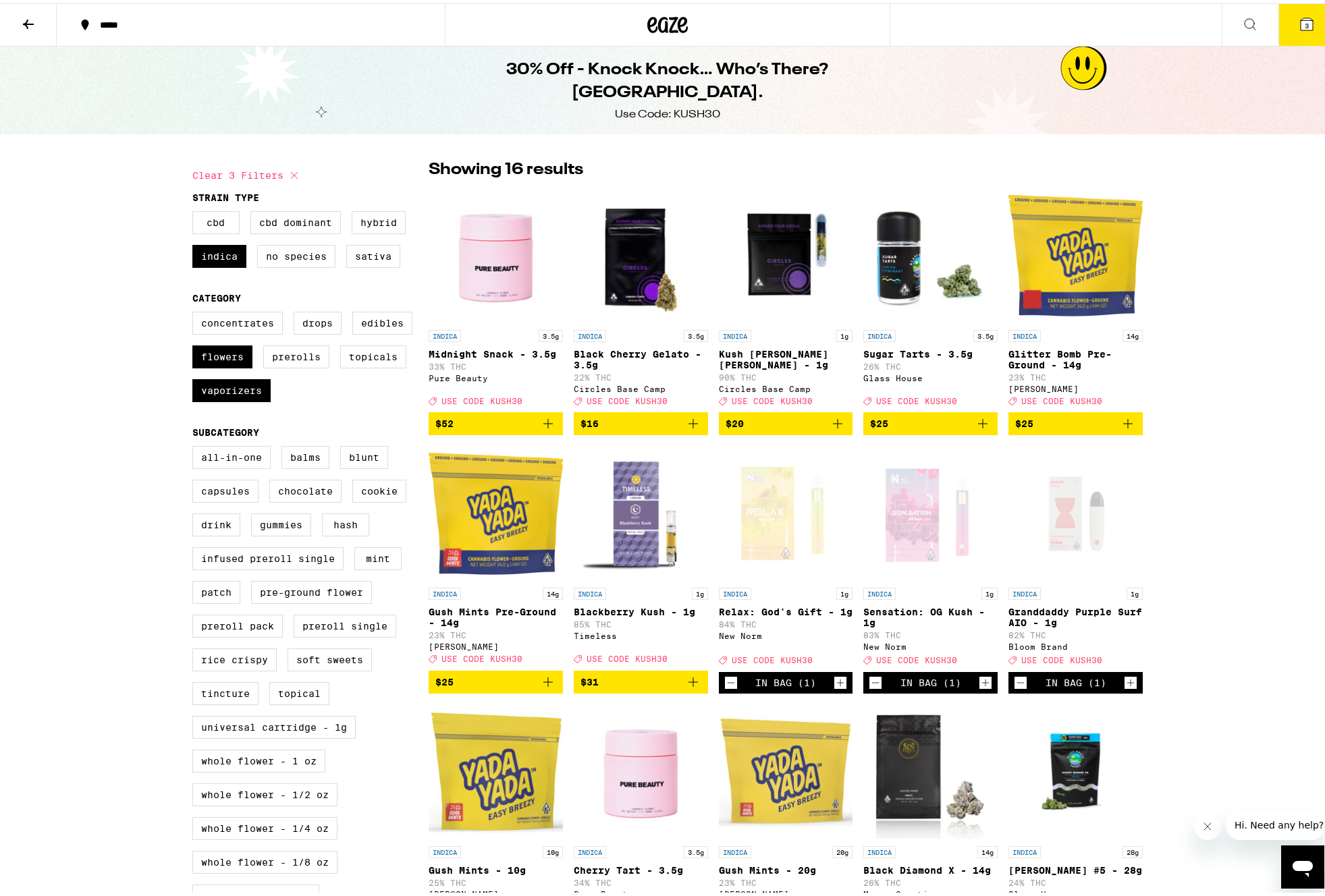
drag, startPoint x: 214, startPoint y: 395, endPoint x: 162, endPoint y: 406, distance: 53.2
click at [214, 395] on label "Vaporizers" at bounding box center [231, 388] width 79 height 23
click at [196, 311] on input "Vaporizers" at bounding box center [195, 310] width 1 height 1
checkbox input "false"
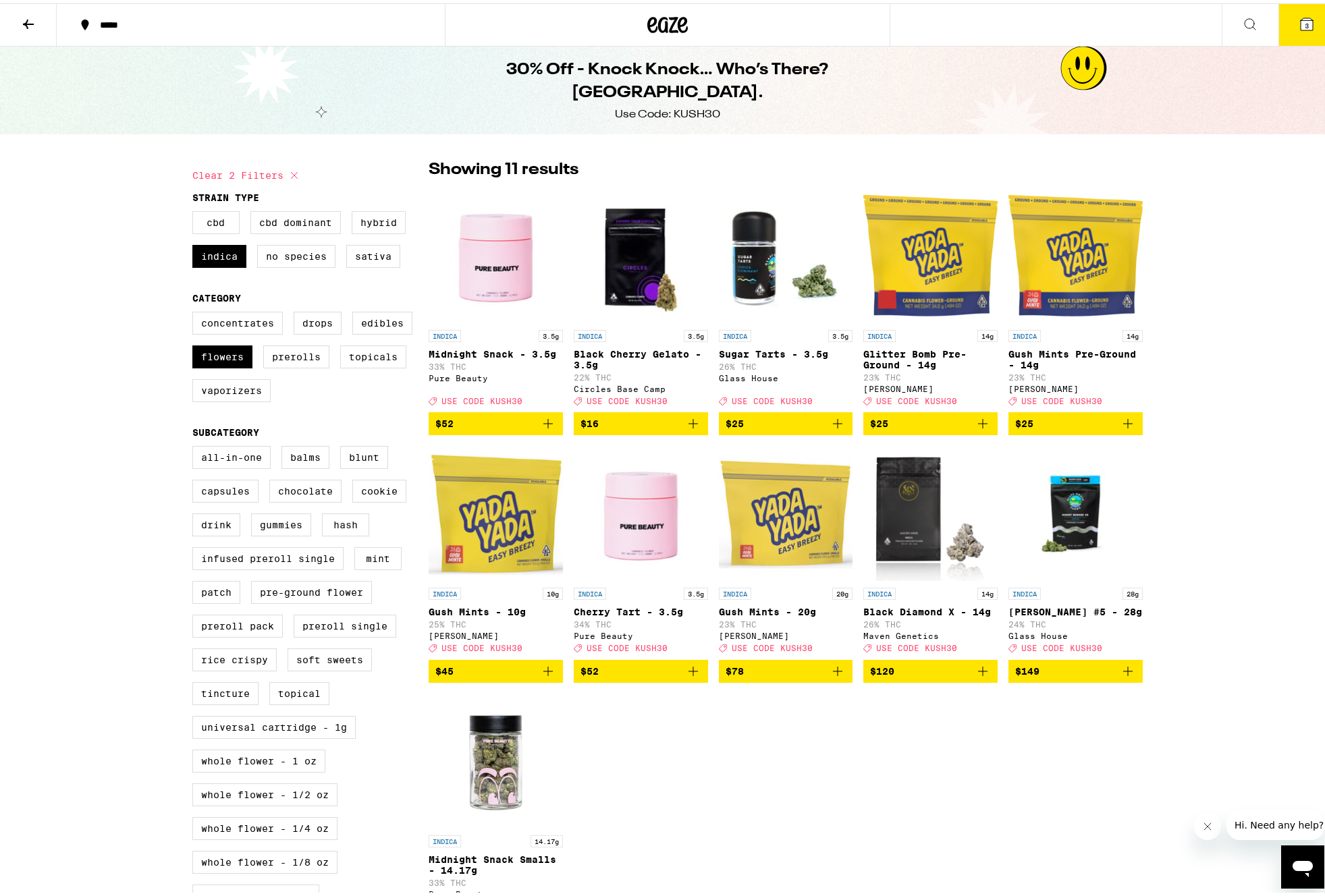
scroll to position [83, 0]
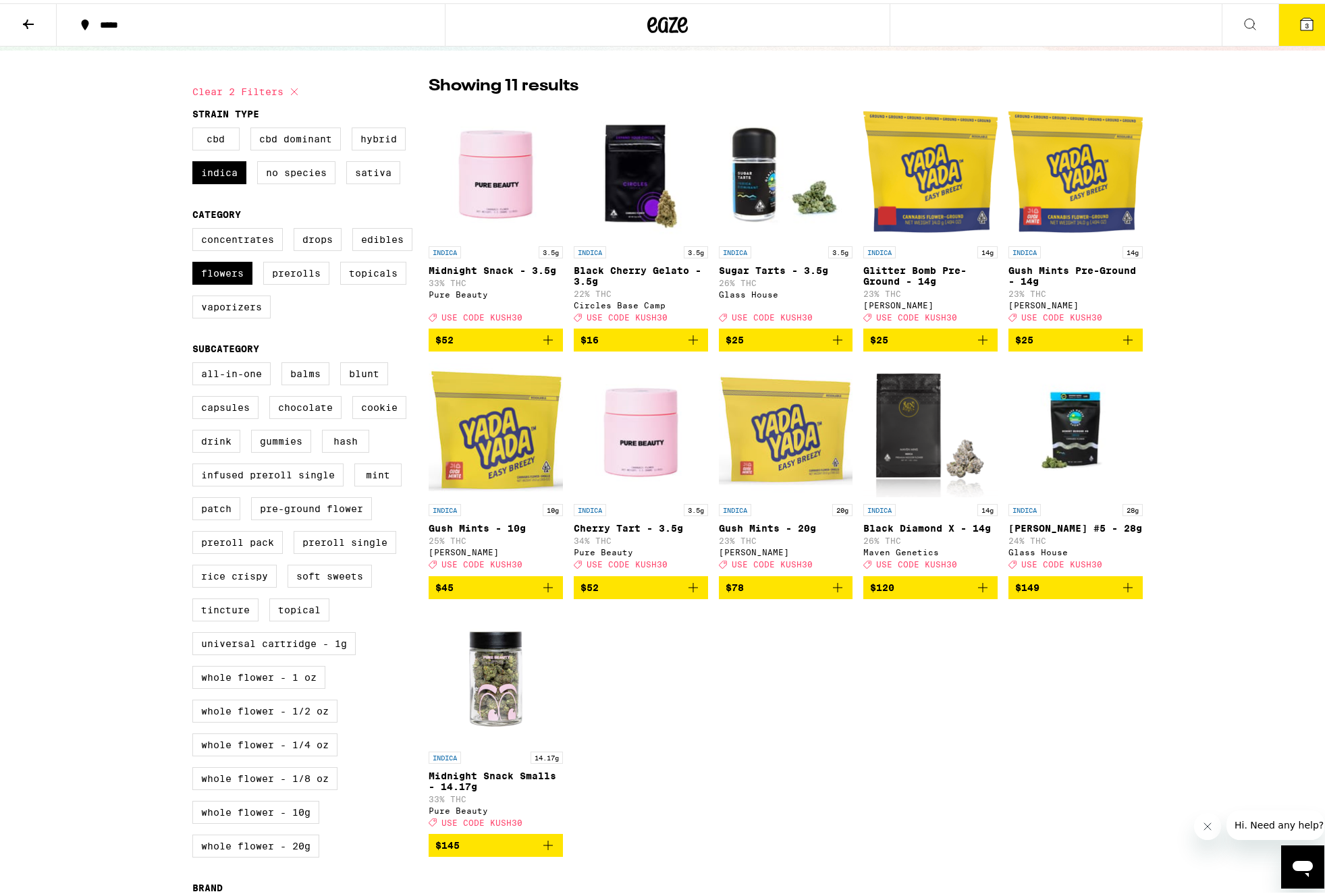
click at [545, 847] on icon "Add to bag" at bounding box center [548, 842] width 9 height 9
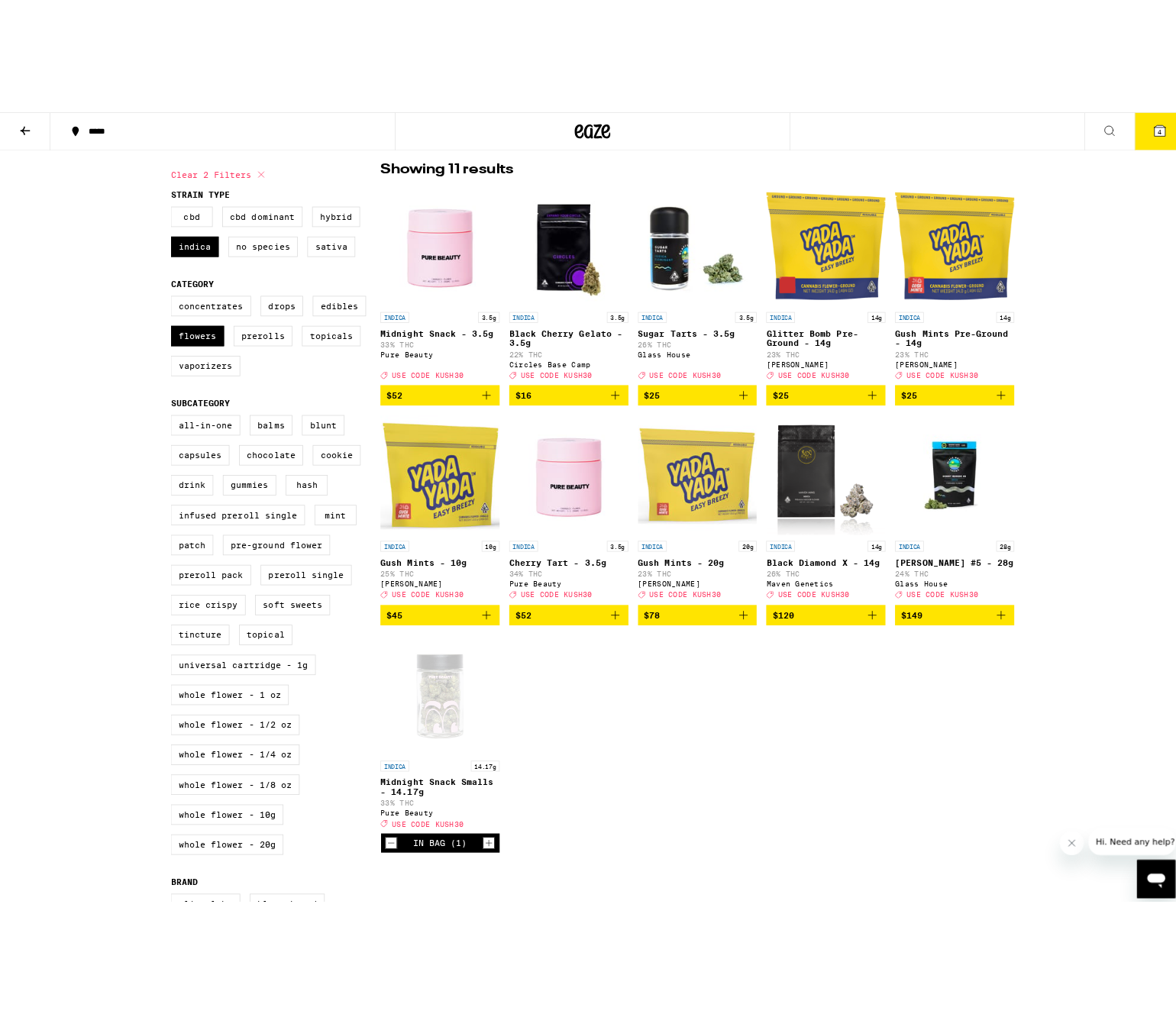
scroll to position [37, 0]
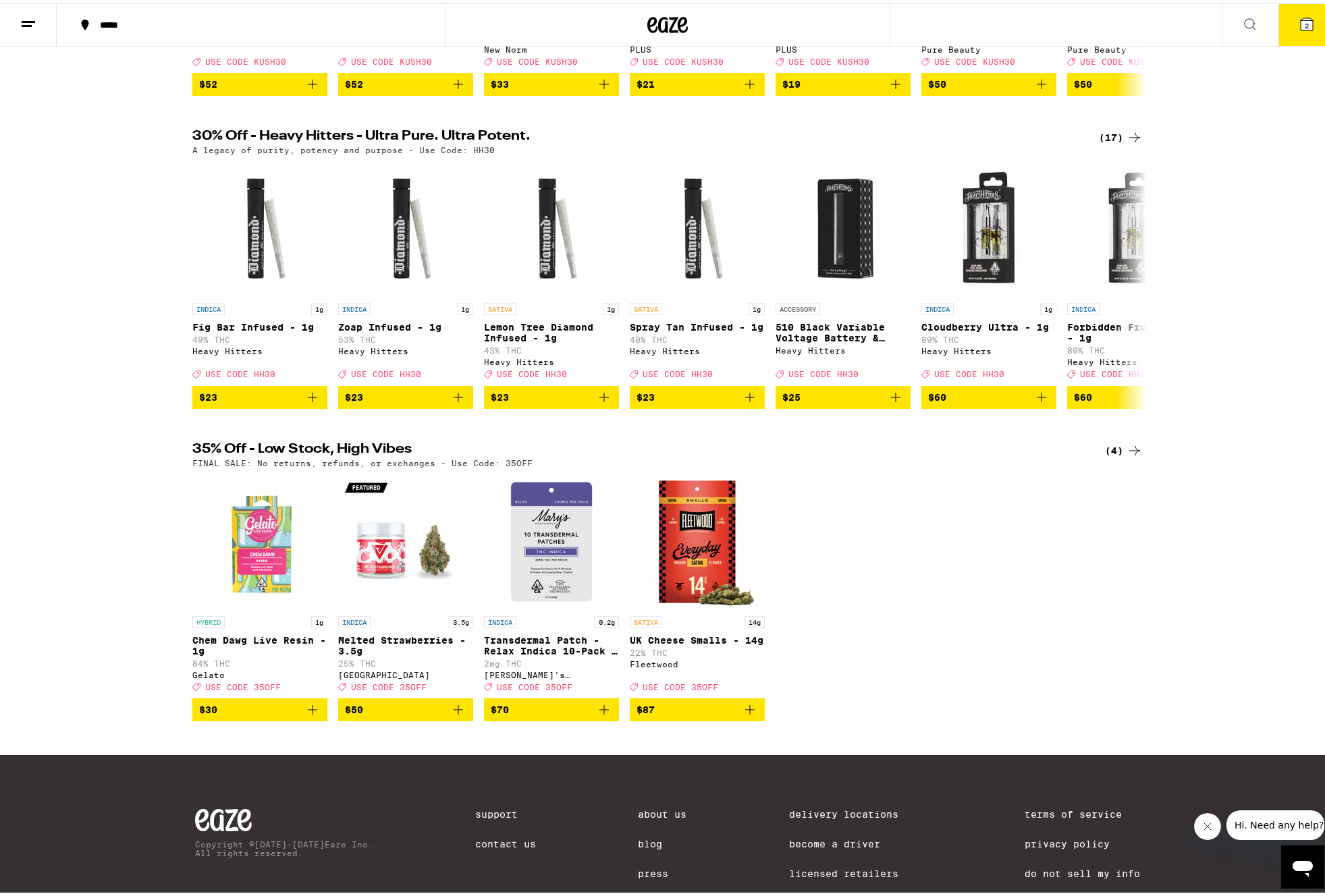
click at [502, 465] on p "FINAL SALE: No returns, refunds, or exchanges - Use Code: 35OFF" at bounding box center [362, 460] width 340 height 8
copy p "35OFF"
click at [454, 715] on icon "Add to bag" at bounding box center [458, 706] width 16 height 16
click at [455, 716] on icon "Increment" at bounding box center [461, 707] width 12 height 16
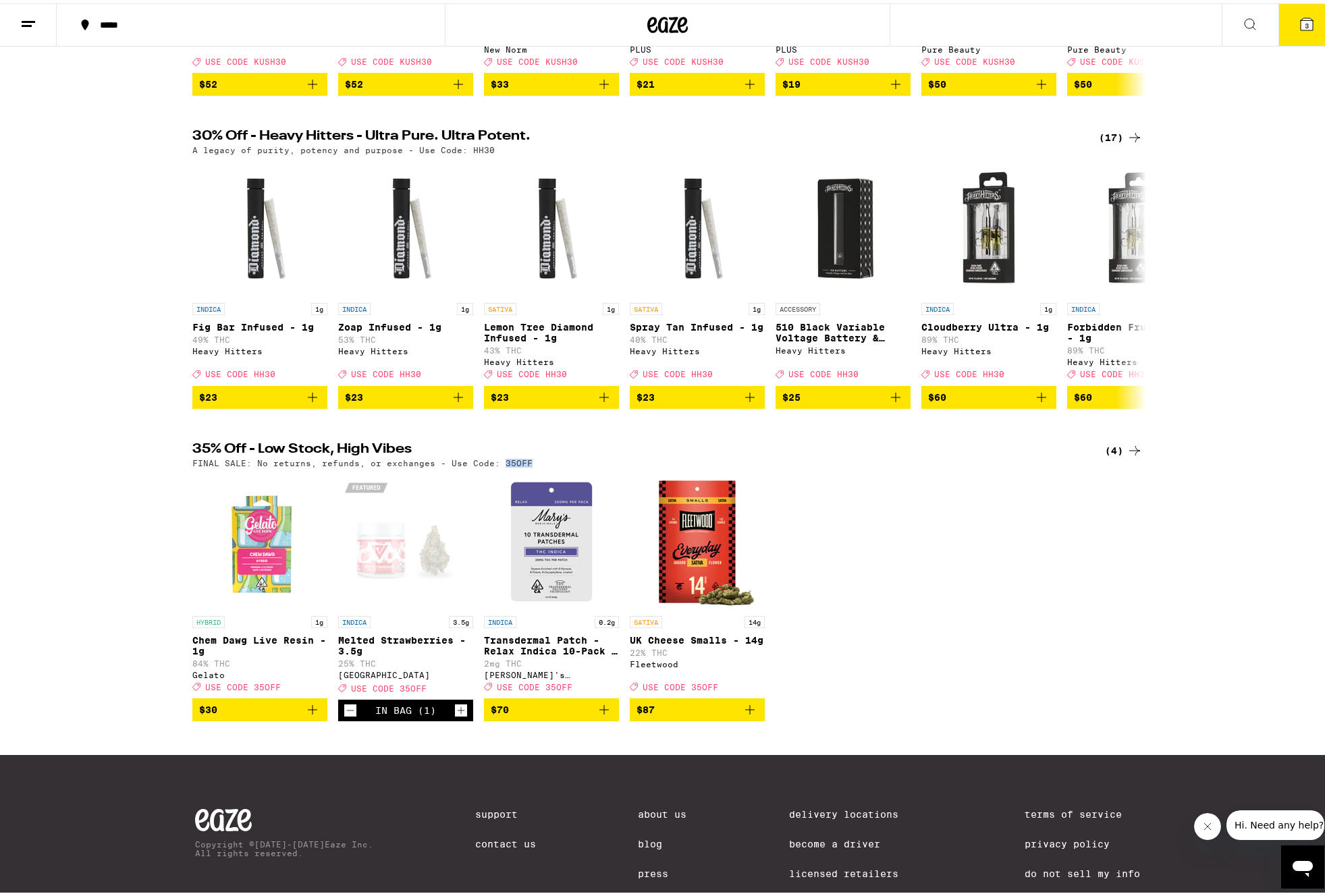
click at [455, 716] on icon "Increment" at bounding box center [461, 707] width 12 height 16
click at [972, 599] on div "HYBRID 1g Chem Dawg Live Resin - 1g 84% THC Gelato Deal Created with Sketch. US…" at bounding box center [668, 594] width 972 height 247
click at [1305, 21] on span "6" at bounding box center [1307, 22] width 4 height 8
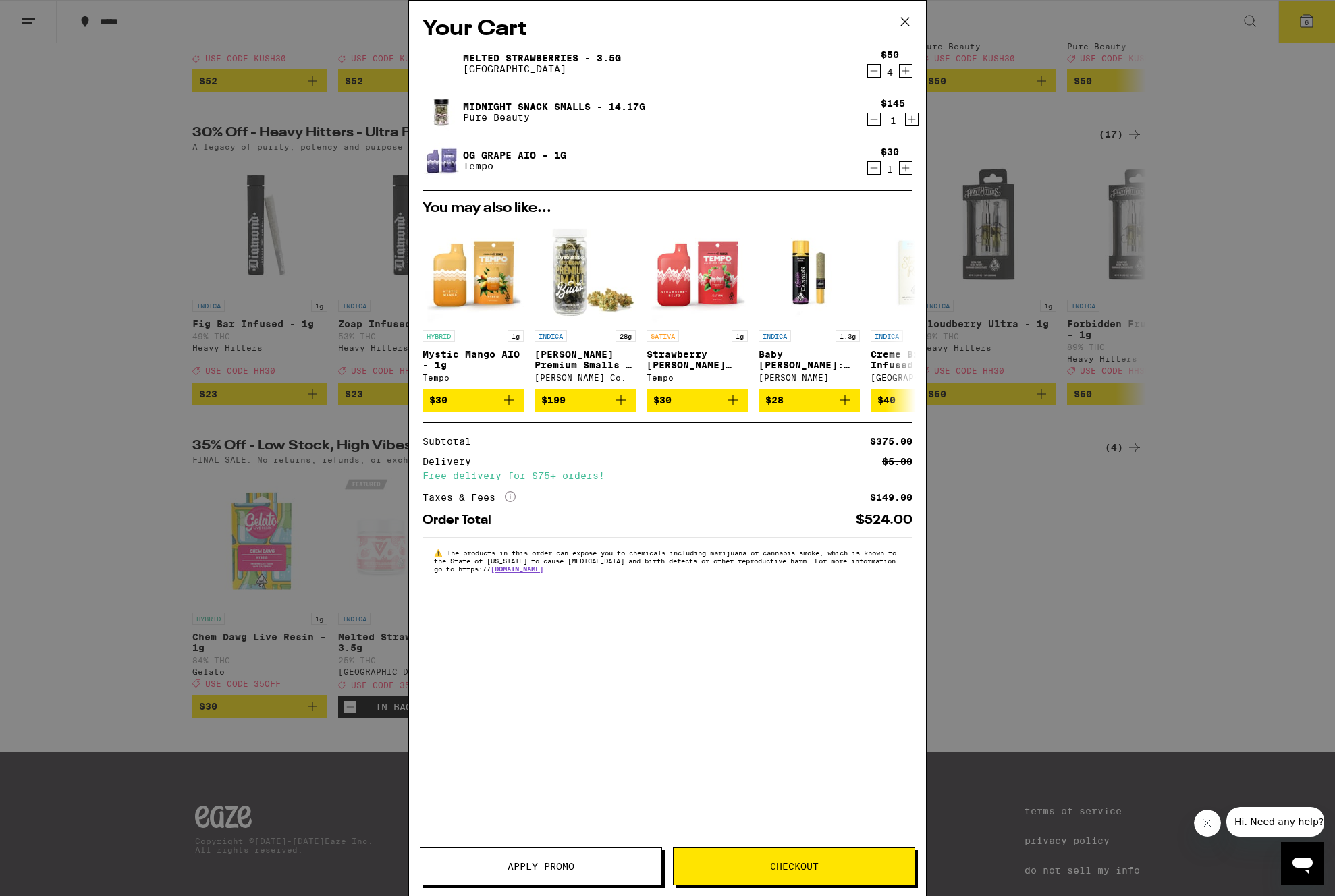
click at [872, 170] on icon "Decrement" at bounding box center [873, 168] width 12 height 16
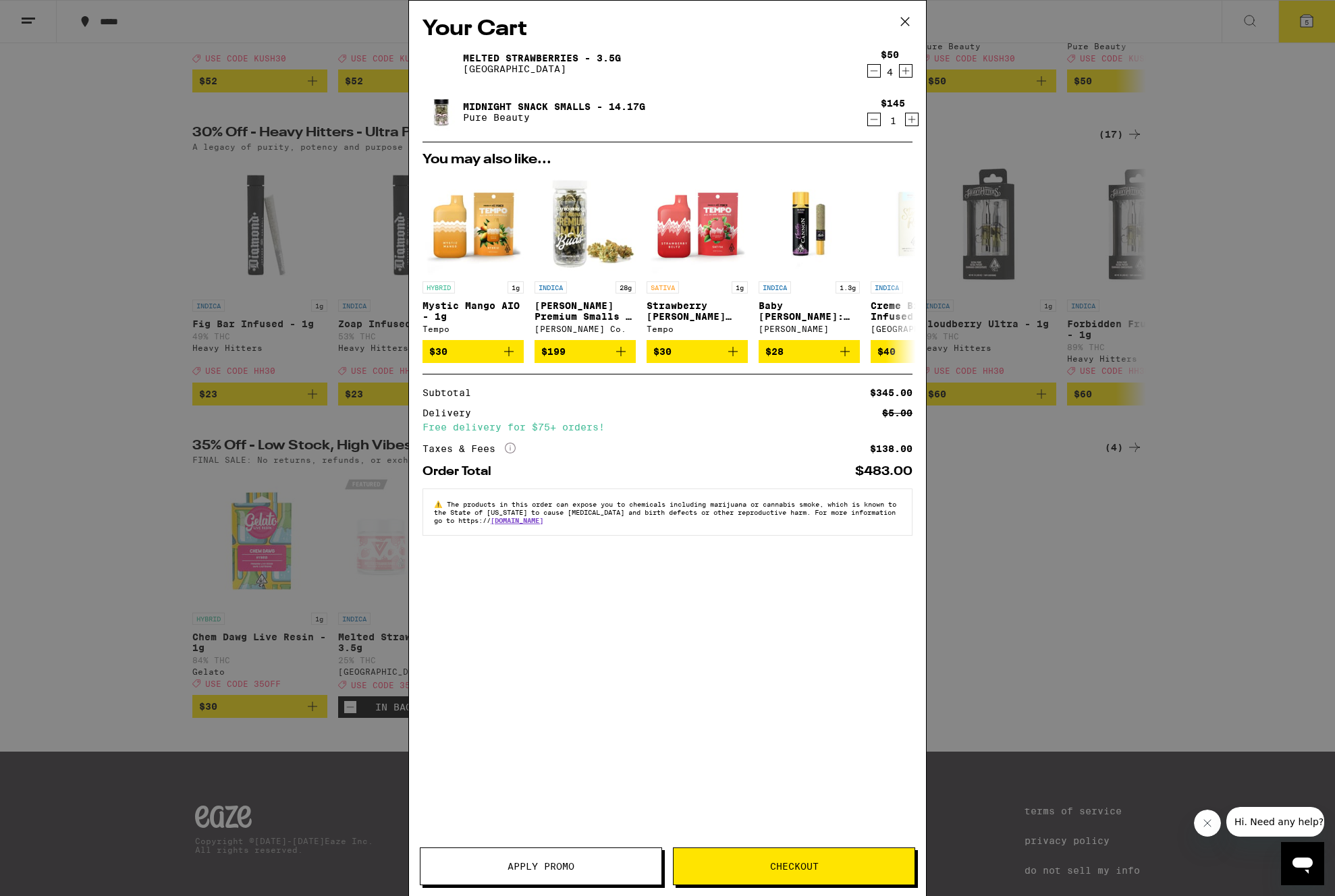
click at [876, 120] on icon "Decrement" at bounding box center [873, 119] width 12 height 16
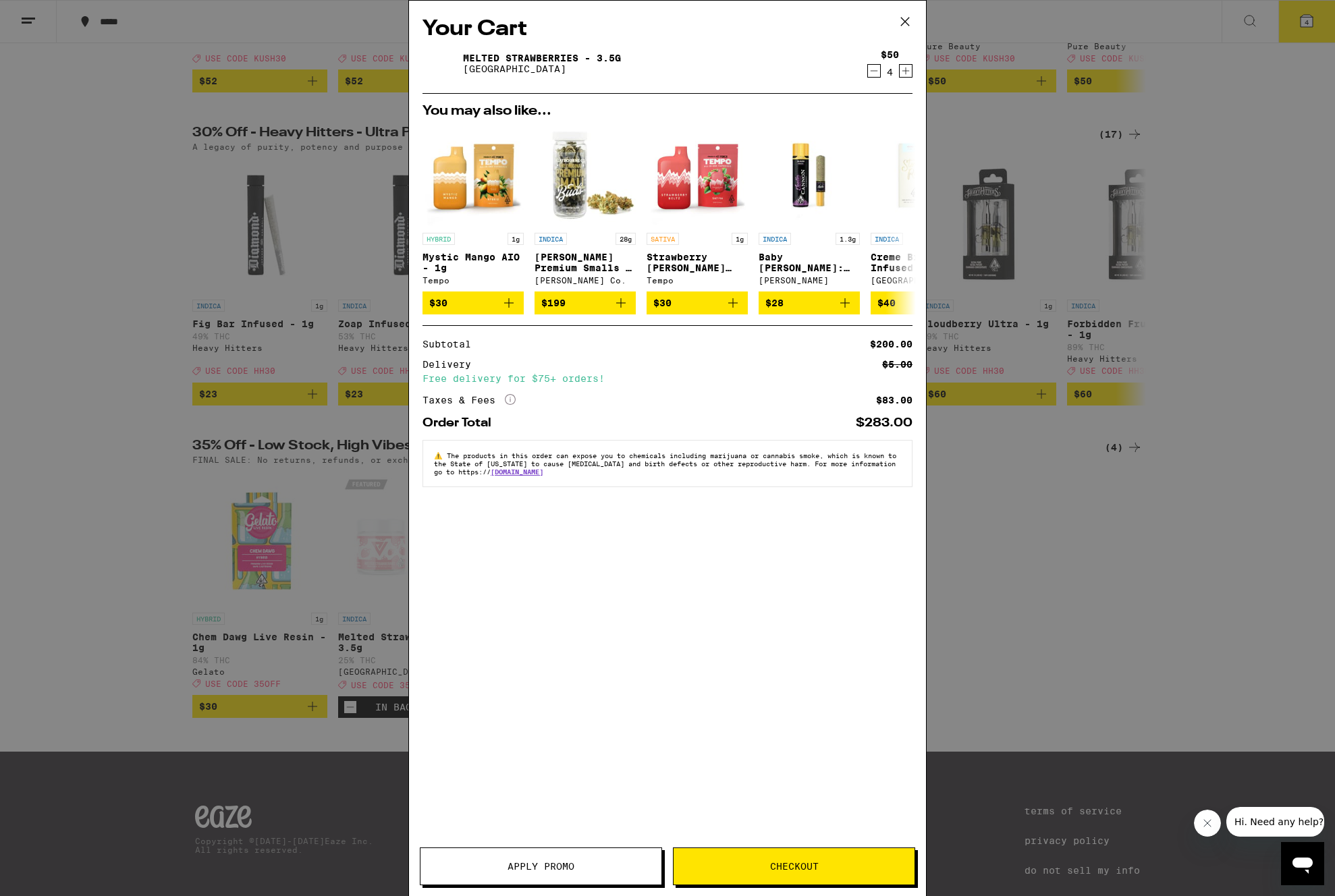
click at [521, 874] on button "Apply Promo" at bounding box center [541, 866] width 243 height 37
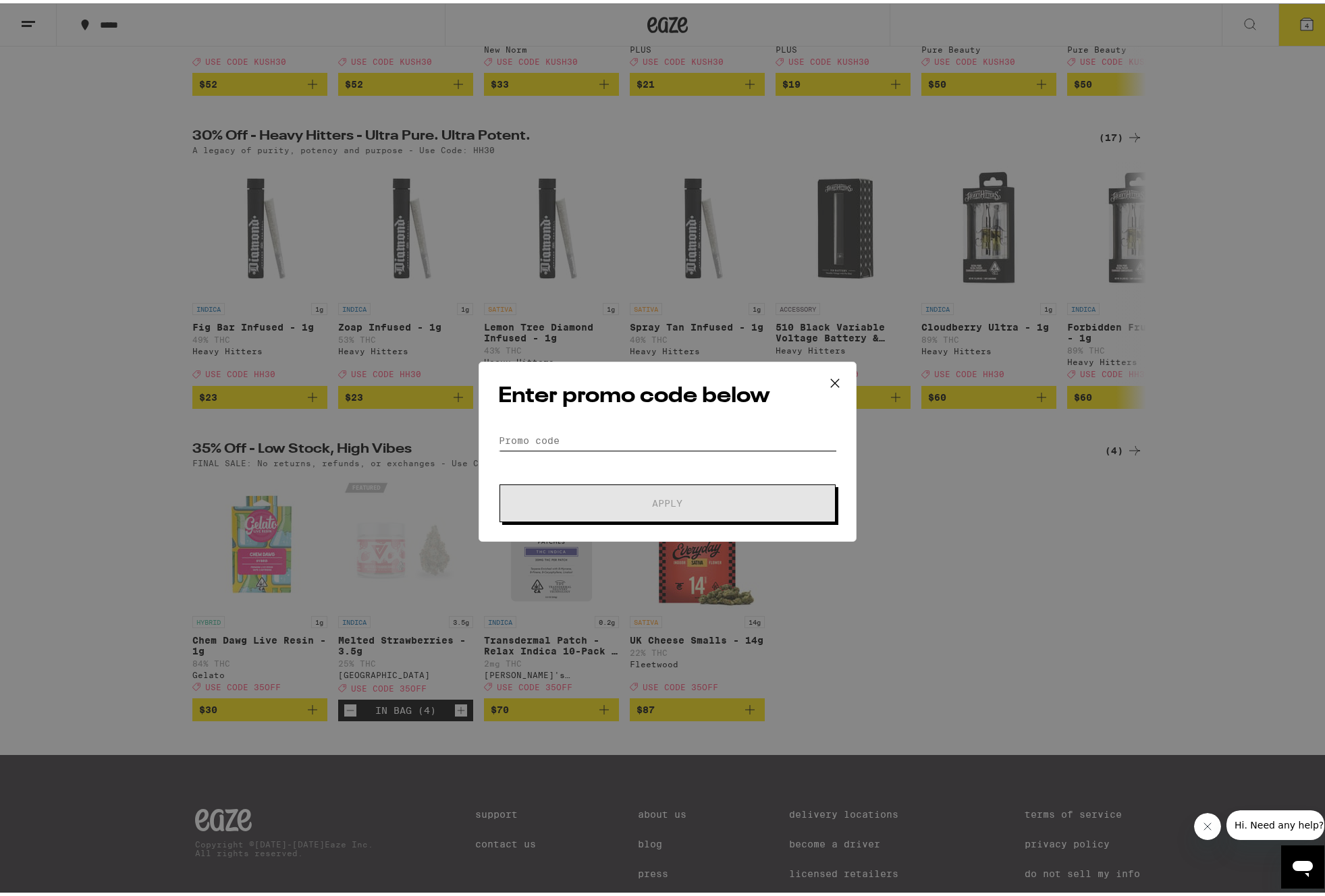
paste input "35OFF"
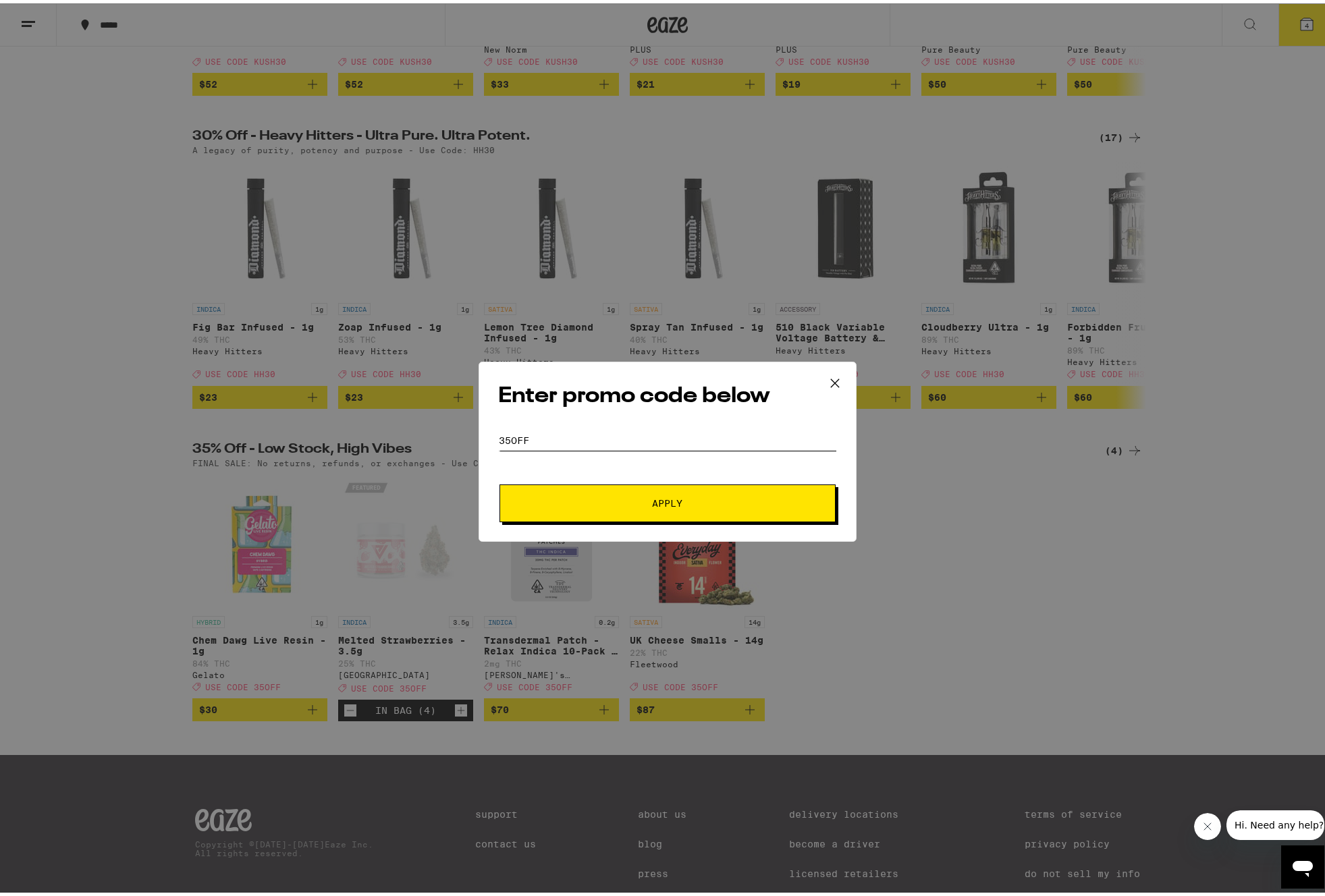
type input "35OFF"
click at [625, 511] on button "Apply" at bounding box center [667, 499] width 336 height 37
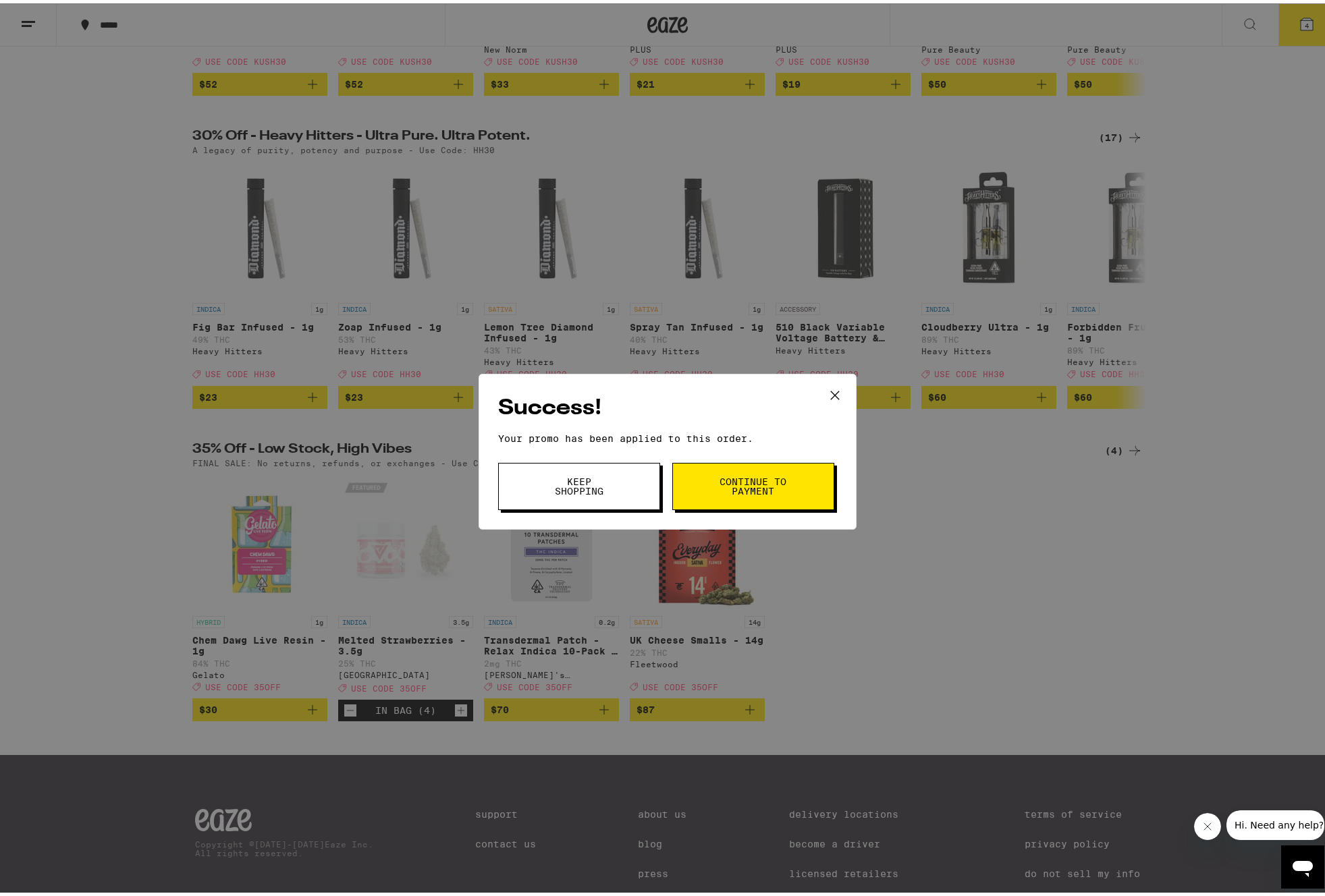
click at [831, 390] on icon at bounding box center [835, 392] width 21 height 21
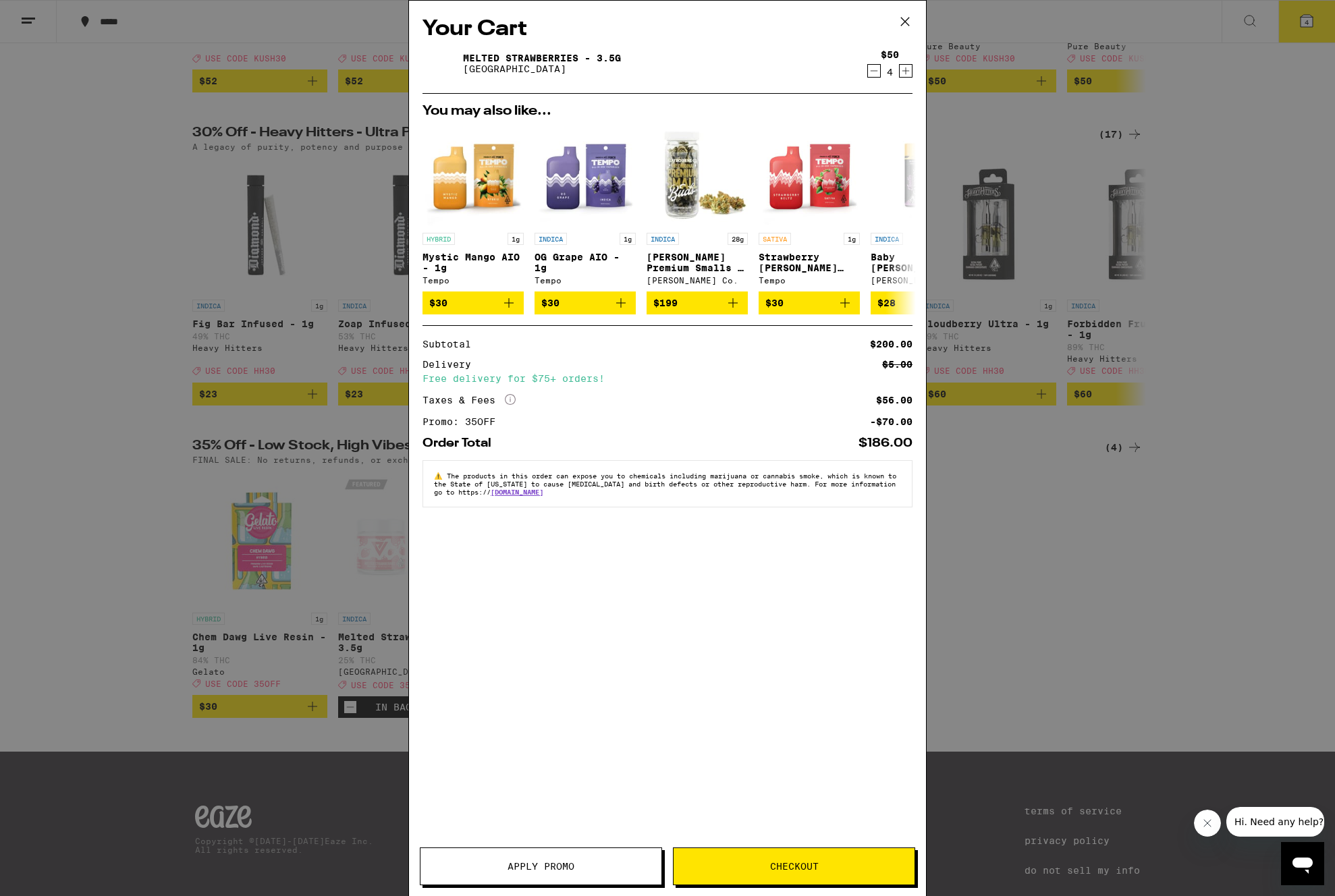
drag, startPoint x: 903, startPoint y: 22, endPoint x: 909, endPoint y: 16, distance: 8.5
click at [903, 22] on icon at bounding box center [905, 21] width 21 height 21
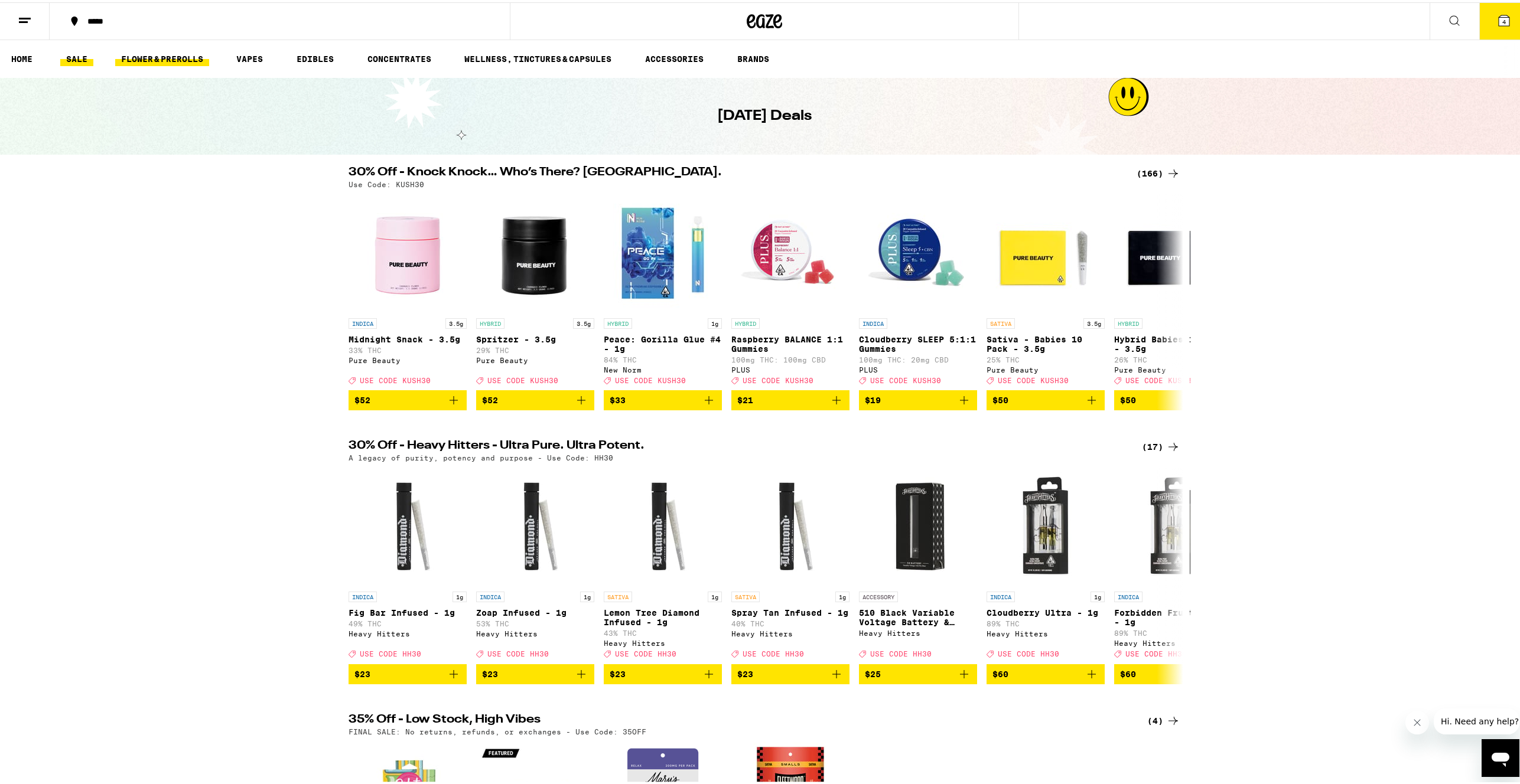
click at [121, 58] on link "FLOWER & PREROLLS" at bounding box center [162, 56] width 94 height 14
click at [152, 52] on link "FLOWER & PREROLLS" at bounding box center [162, 56] width 94 height 14
